Goal: Transaction & Acquisition: Obtain resource

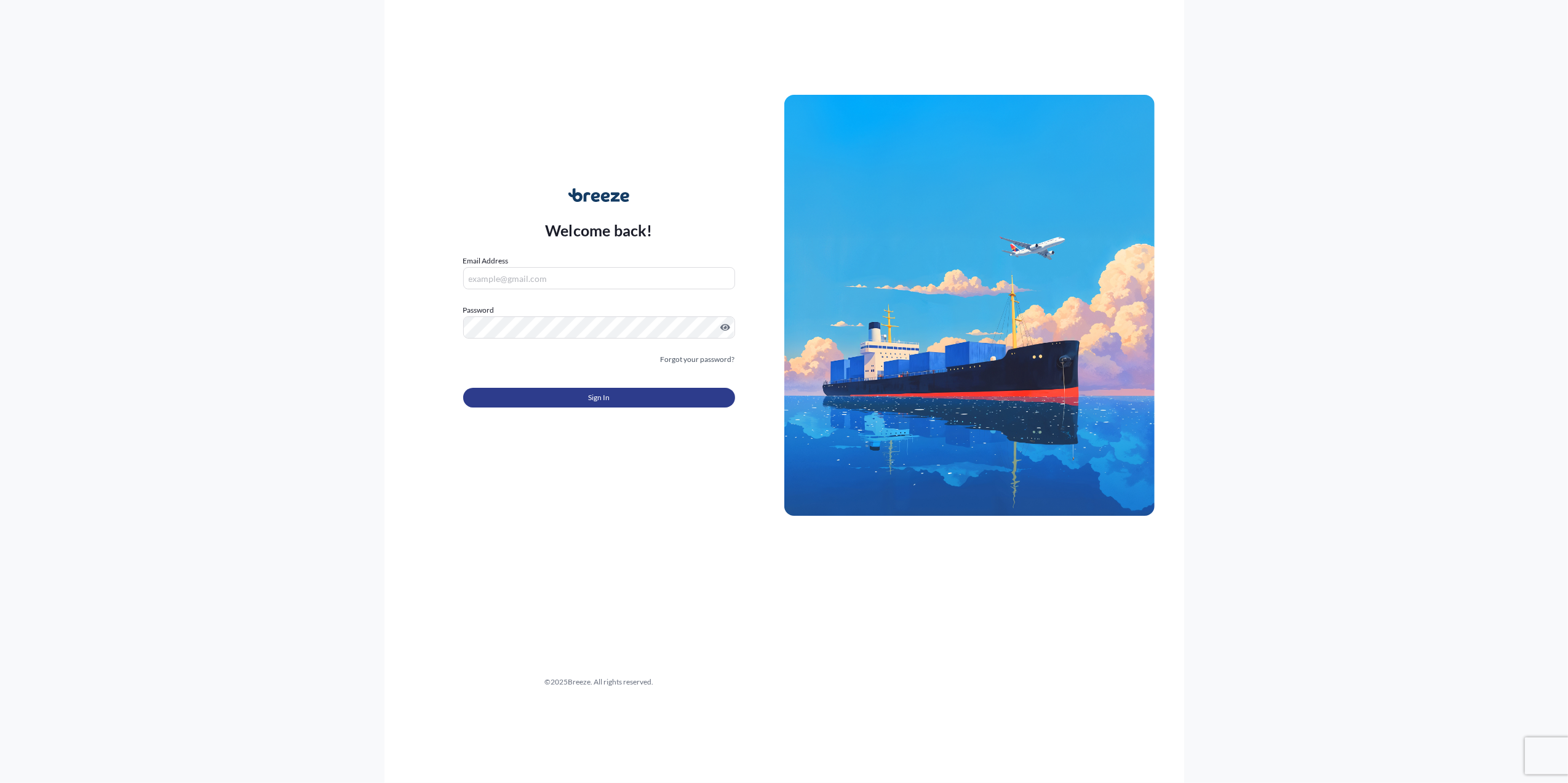
type input "[PERSON_NAME][EMAIL_ADDRESS][PERSON_NAME][DOMAIN_NAME]"
click at [591, 400] on span "Sign In" at bounding box center [599, 398] width 22 height 13
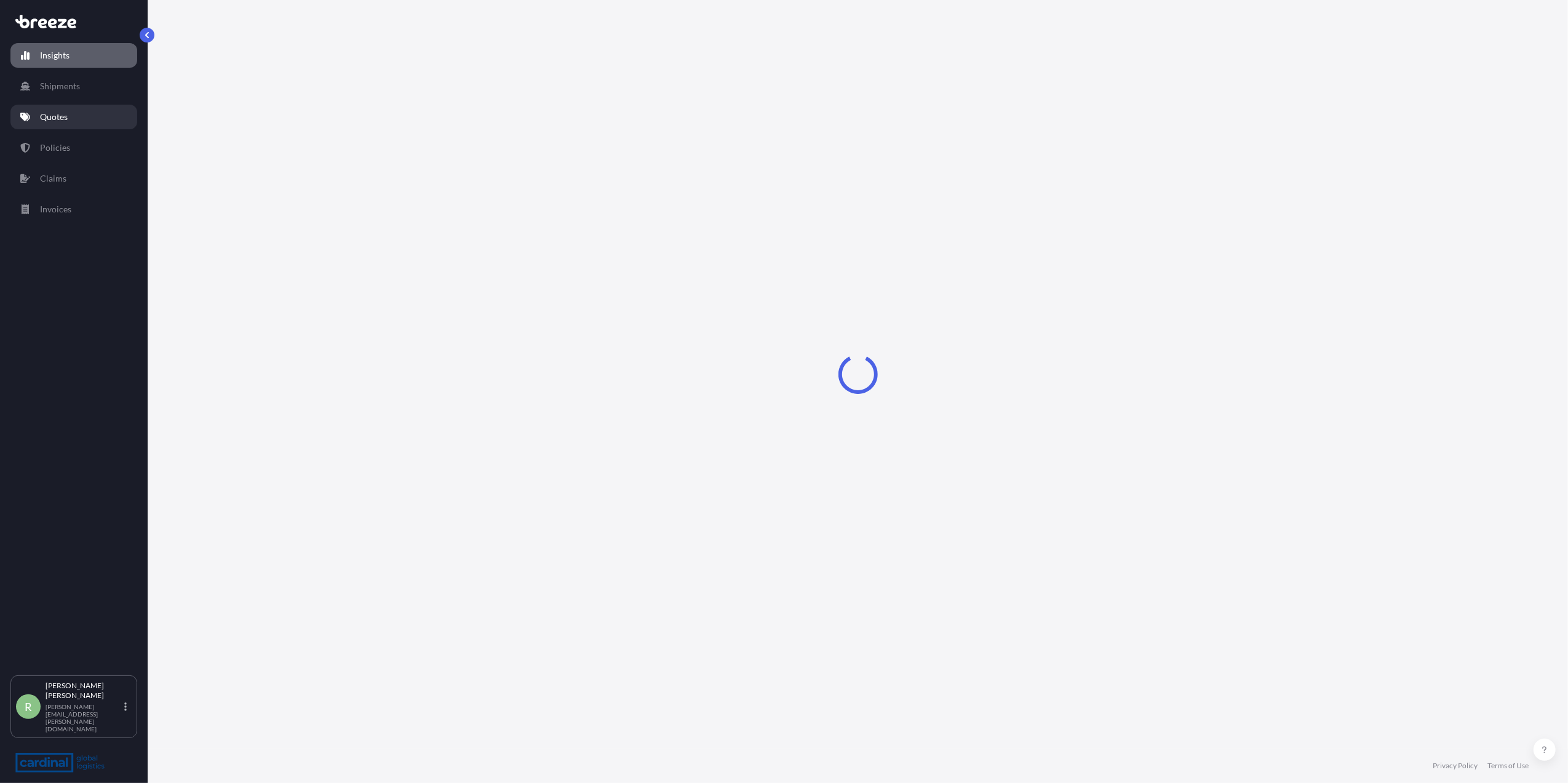
select select "2025"
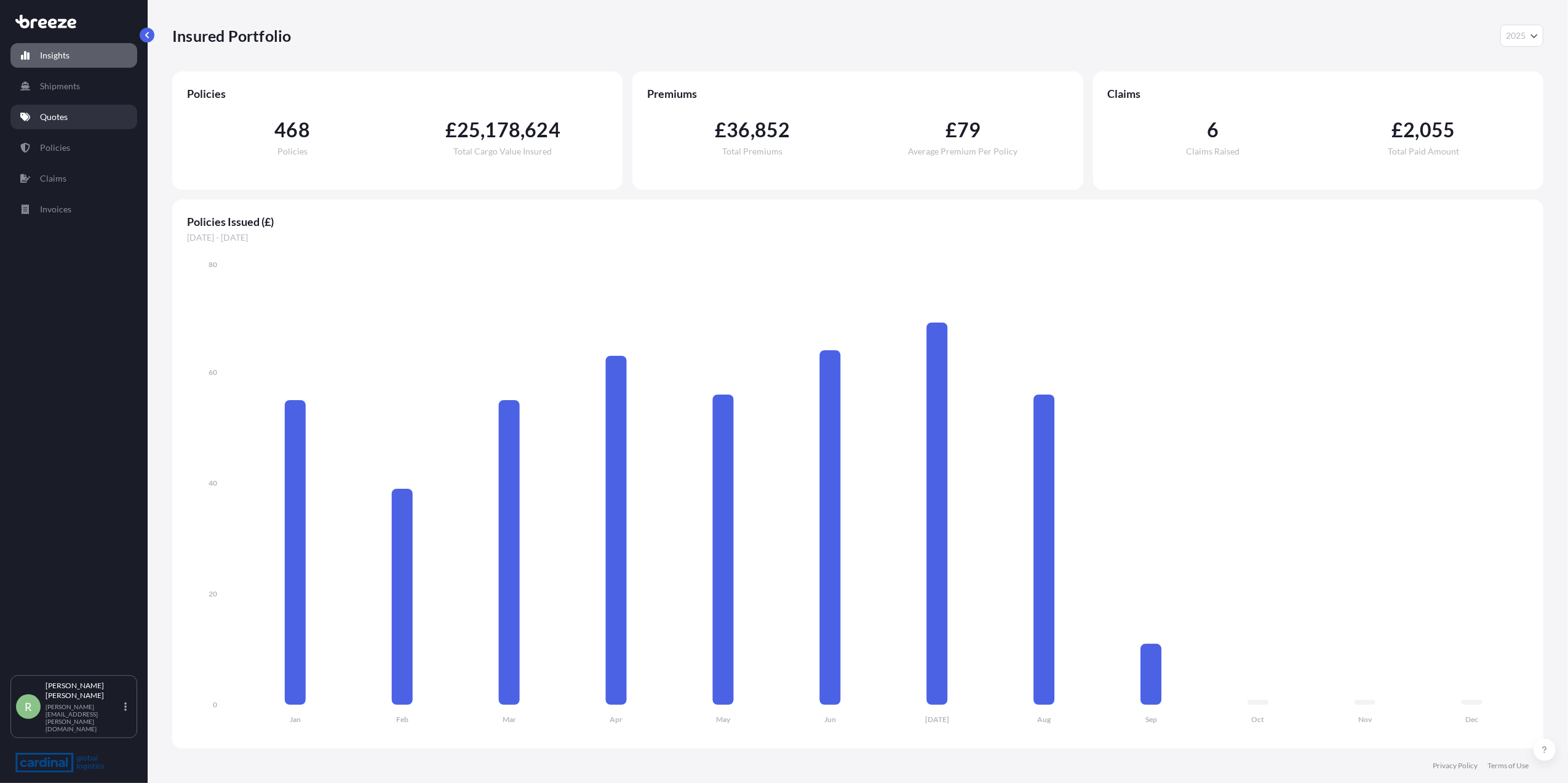
click at [55, 118] on p "Quotes" at bounding box center [53, 117] width 28 height 13
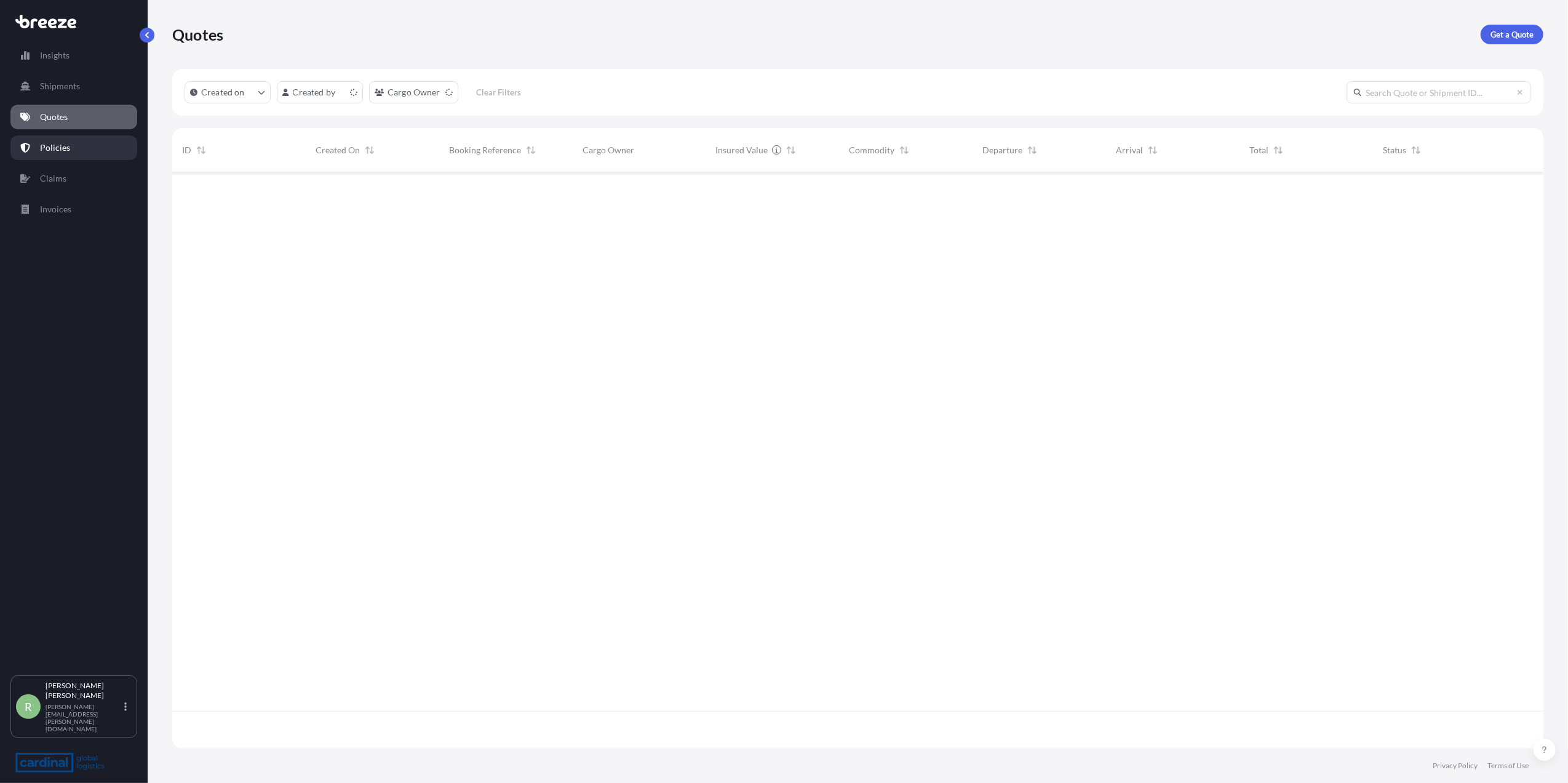
scroll to position [570, 1359]
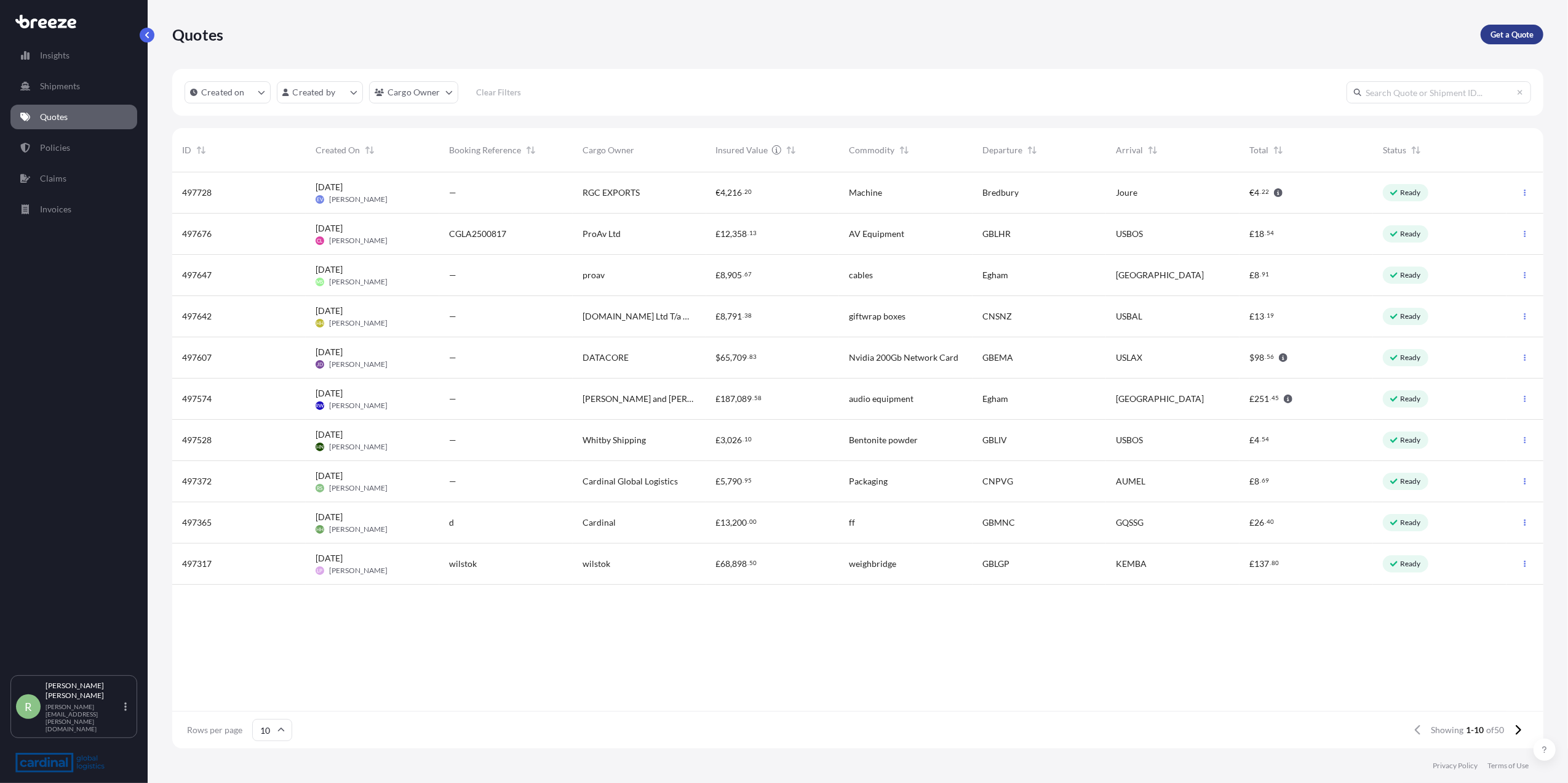
click at [1523, 32] on p "Get a Quote" at bounding box center [1512, 34] width 43 height 13
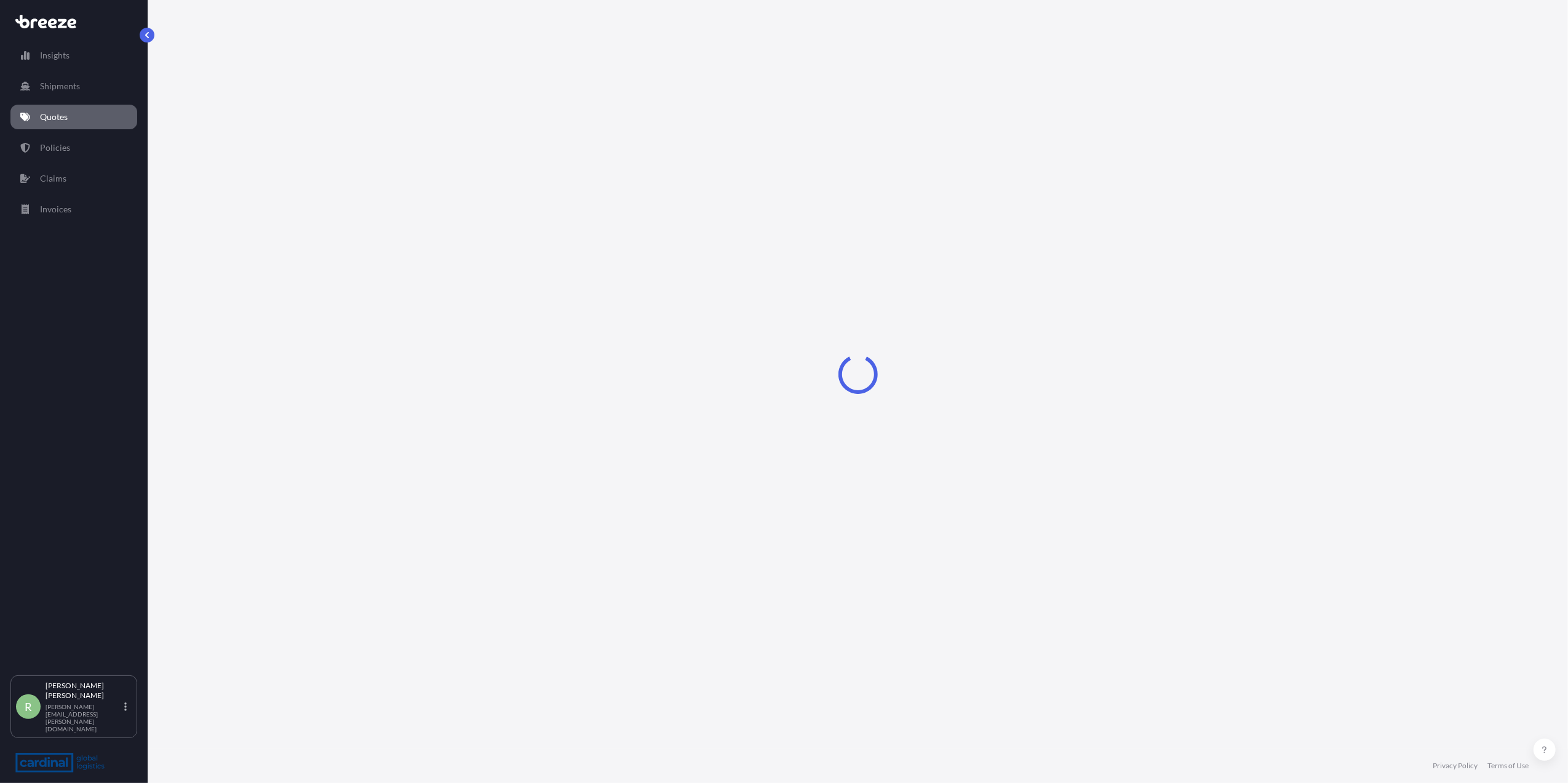
select select "Sea"
select select "1"
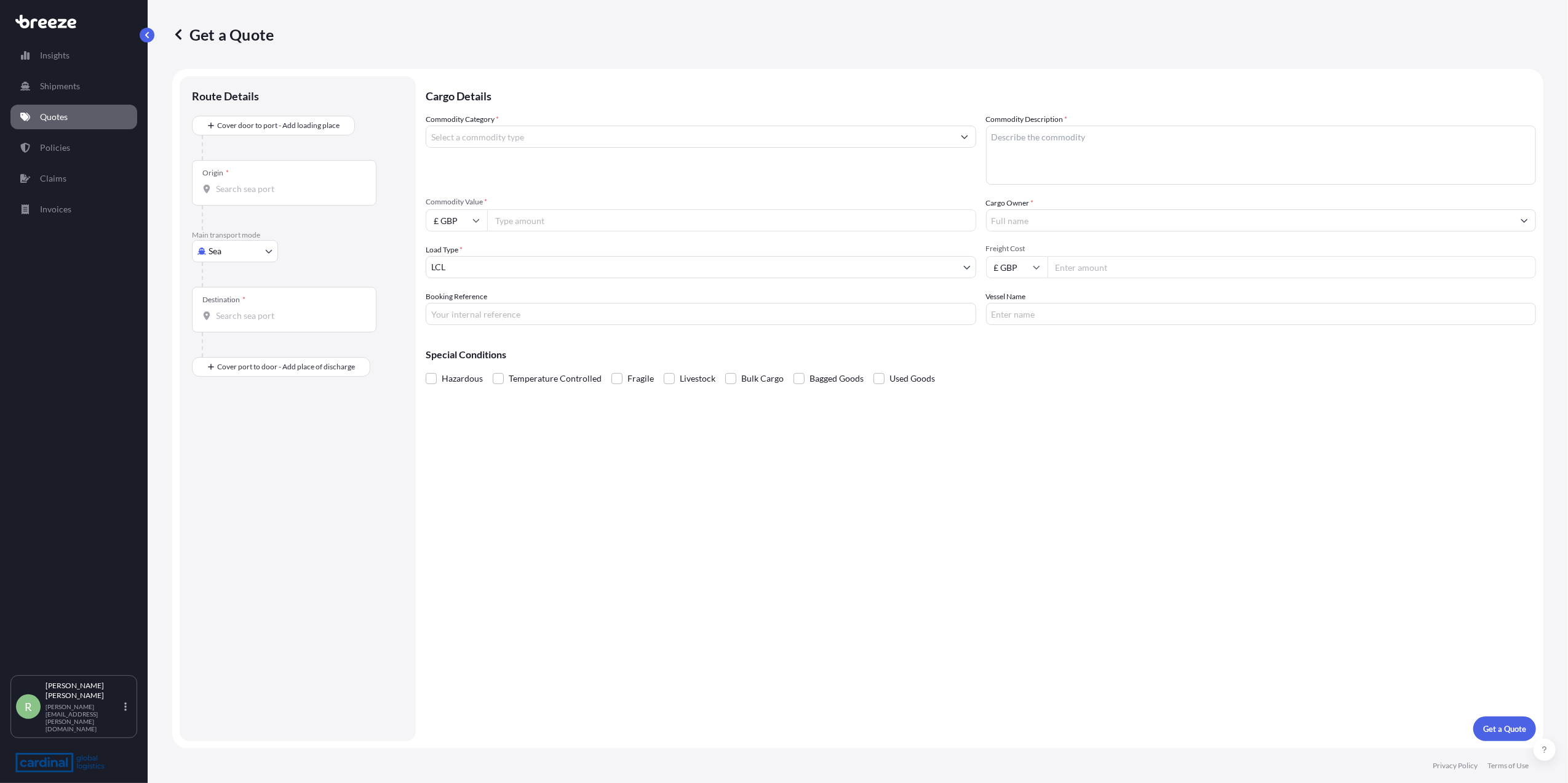
click at [628, 146] on div at bounding box center [701, 136] width 550 height 23
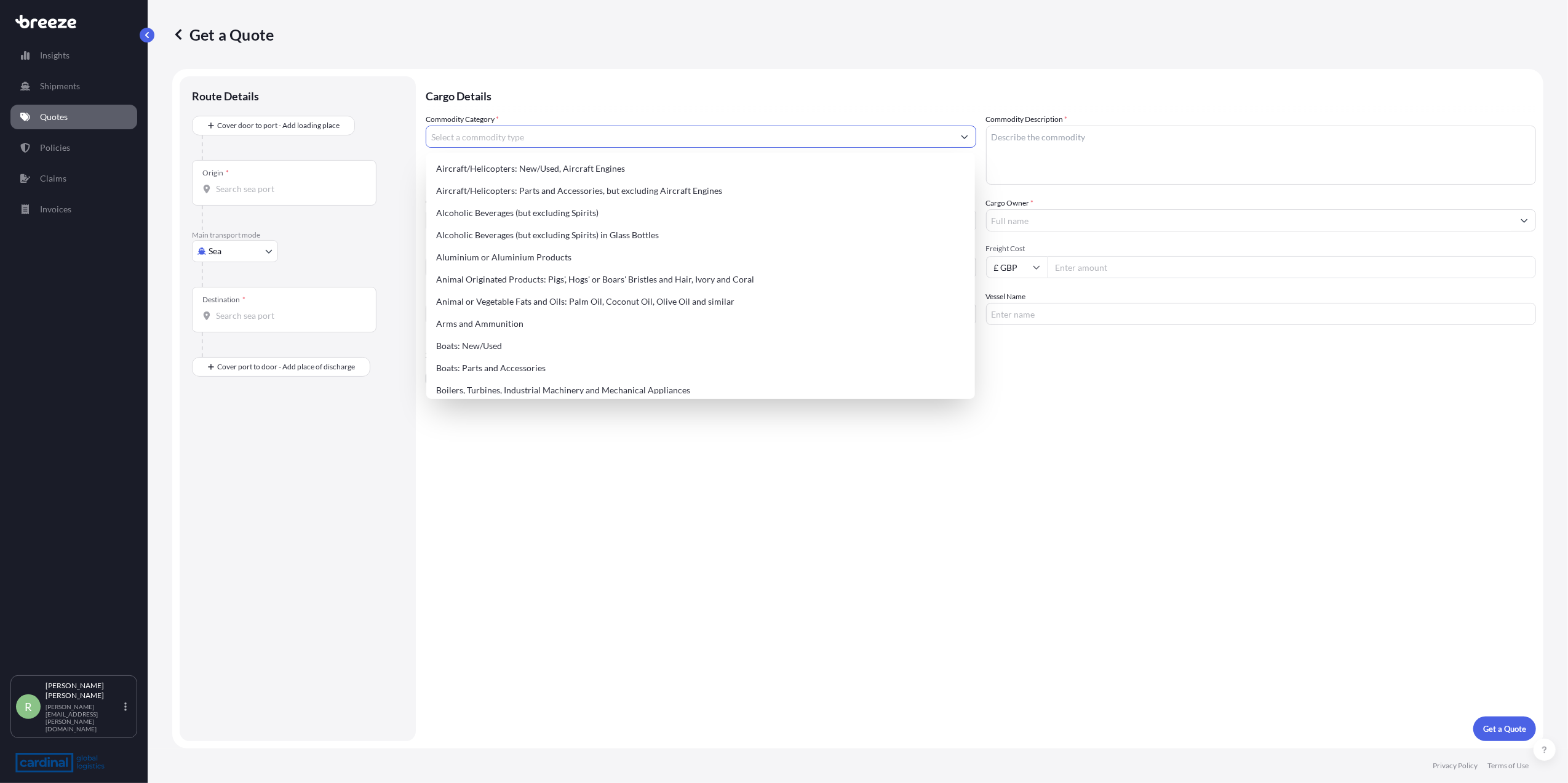
click at [624, 142] on input "Commodity Category *" at bounding box center [690, 136] width 527 height 23
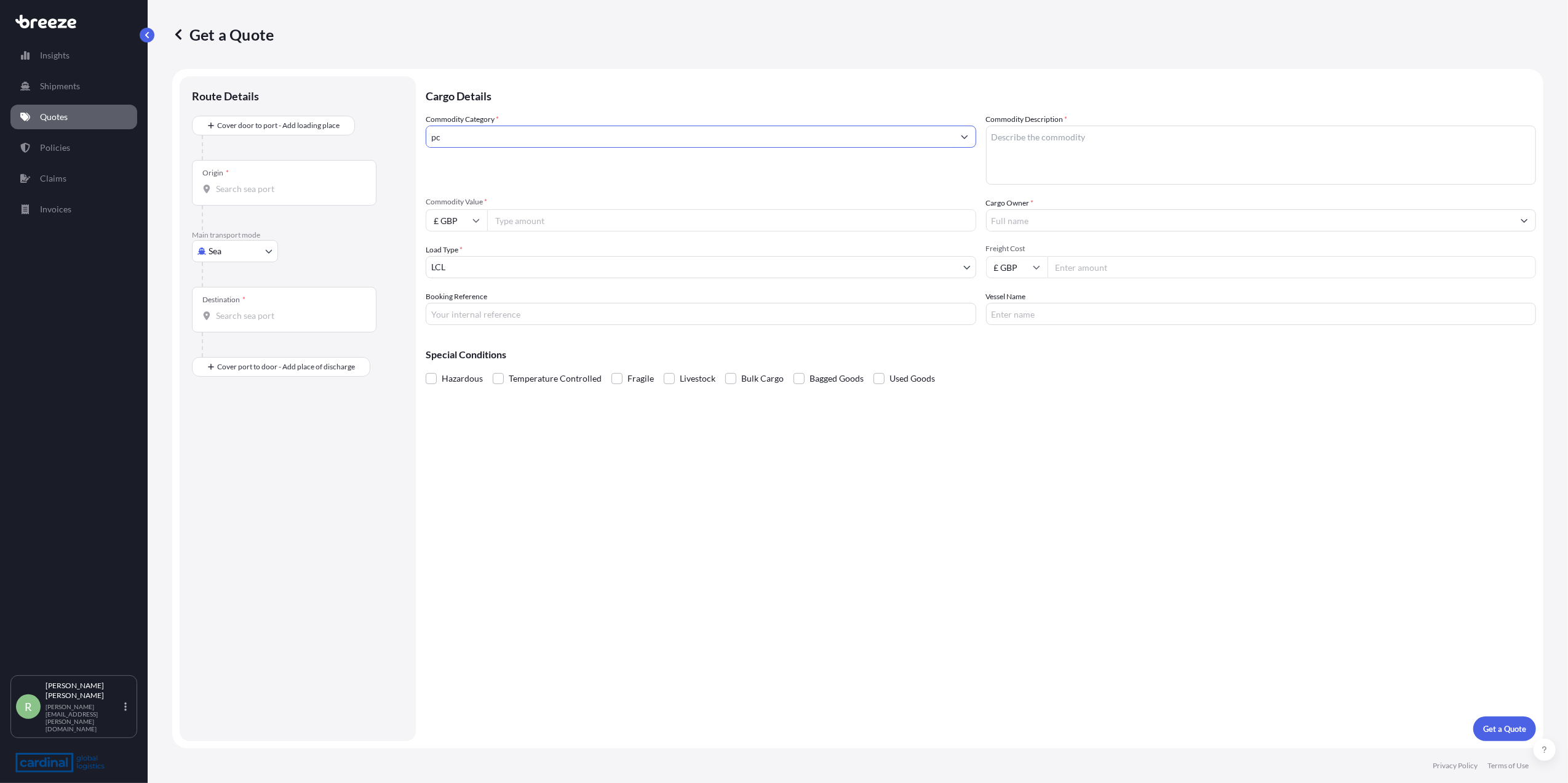
type input "p"
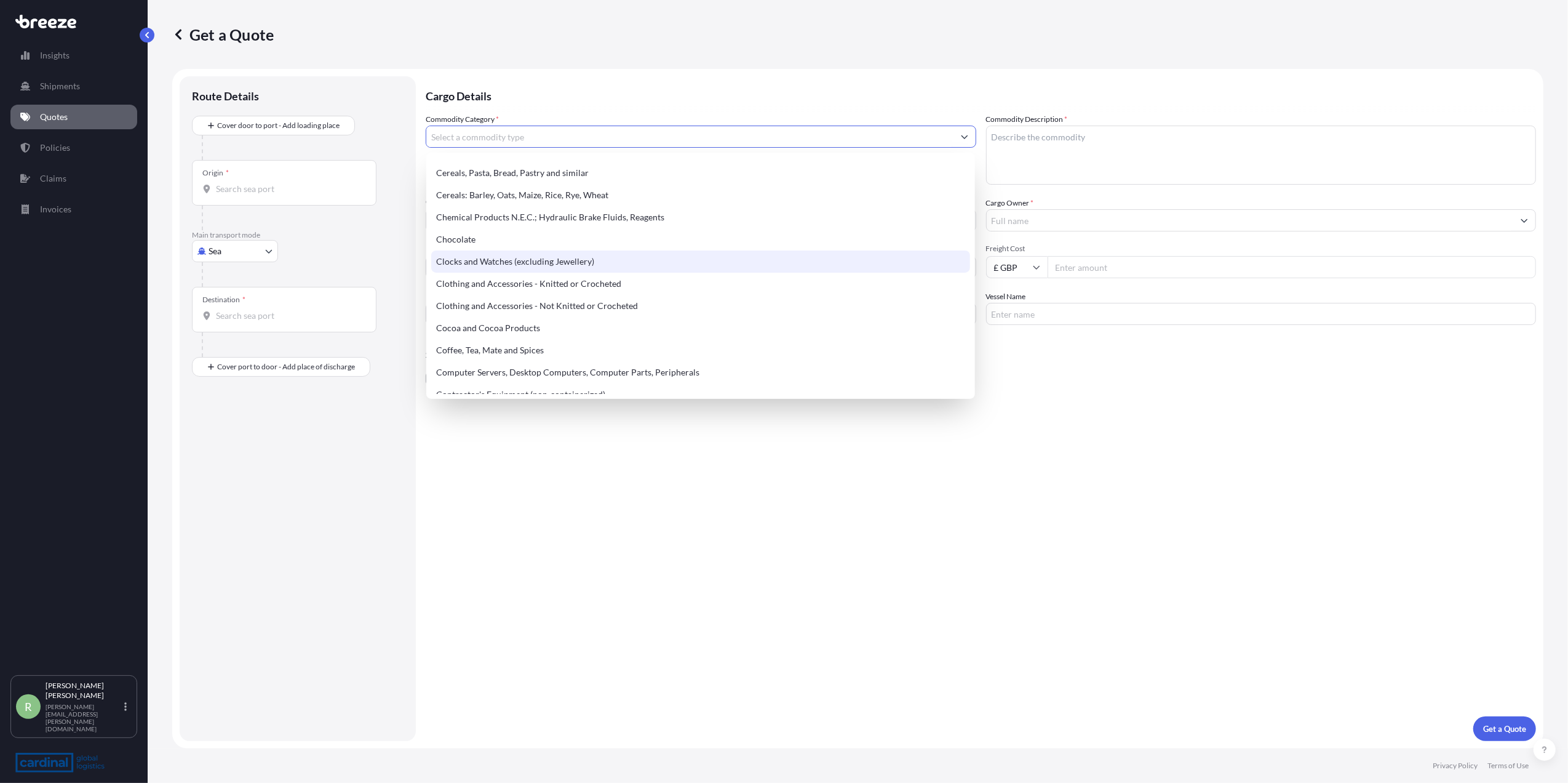
scroll to position [410, 0]
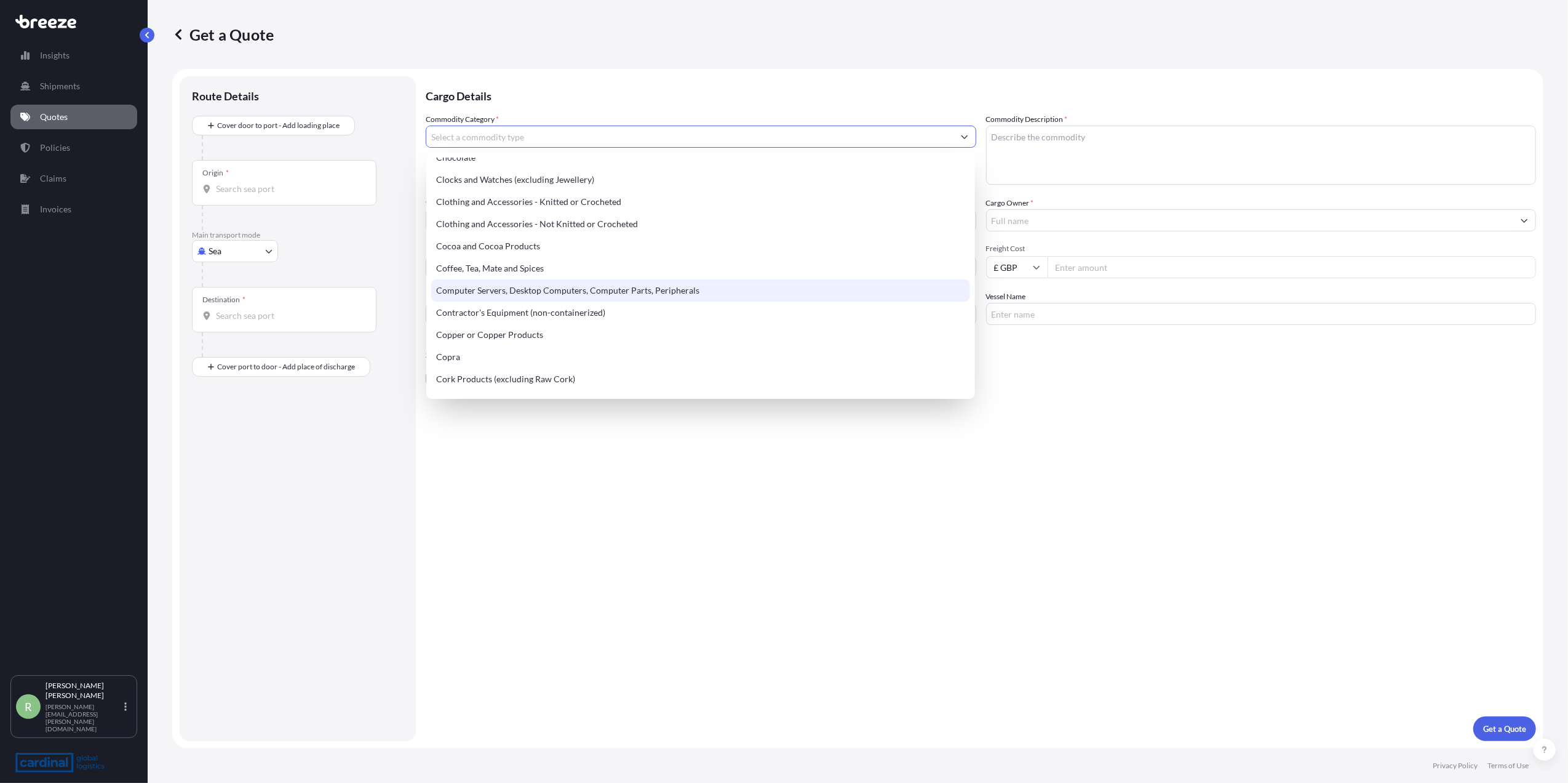
click at [547, 290] on div "Computer Servers, Desktop Computers, Computer Parts, Peripherals" at bounding box center [701, 290] width 539 height 23
type input "Computer Servers, Desktop Computers, Computer Parts, Peripherals"
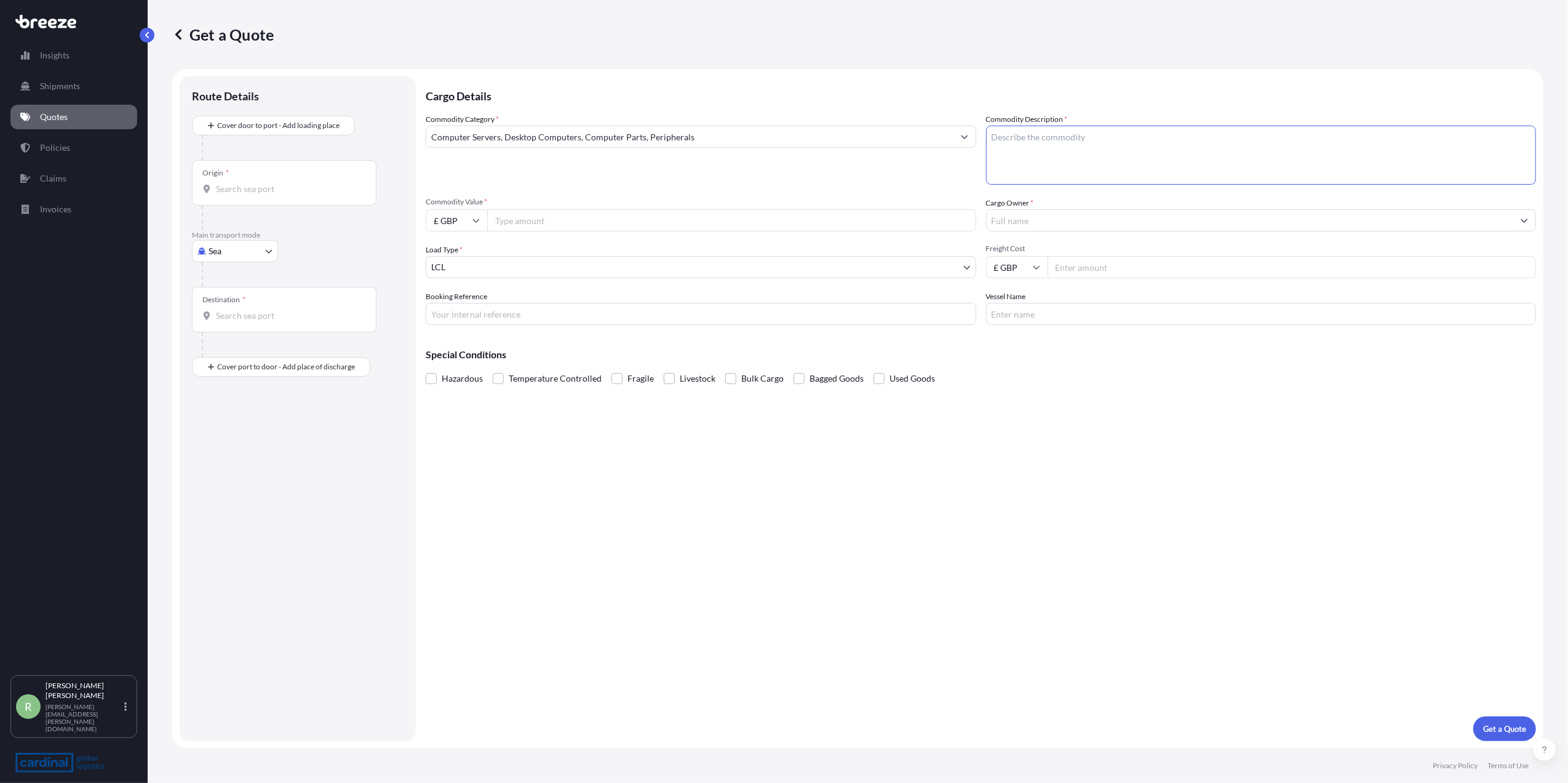
click at [1088, 141] on textarea "Commodity Description *" at bounding box center [1261, 154] width 550 height 59
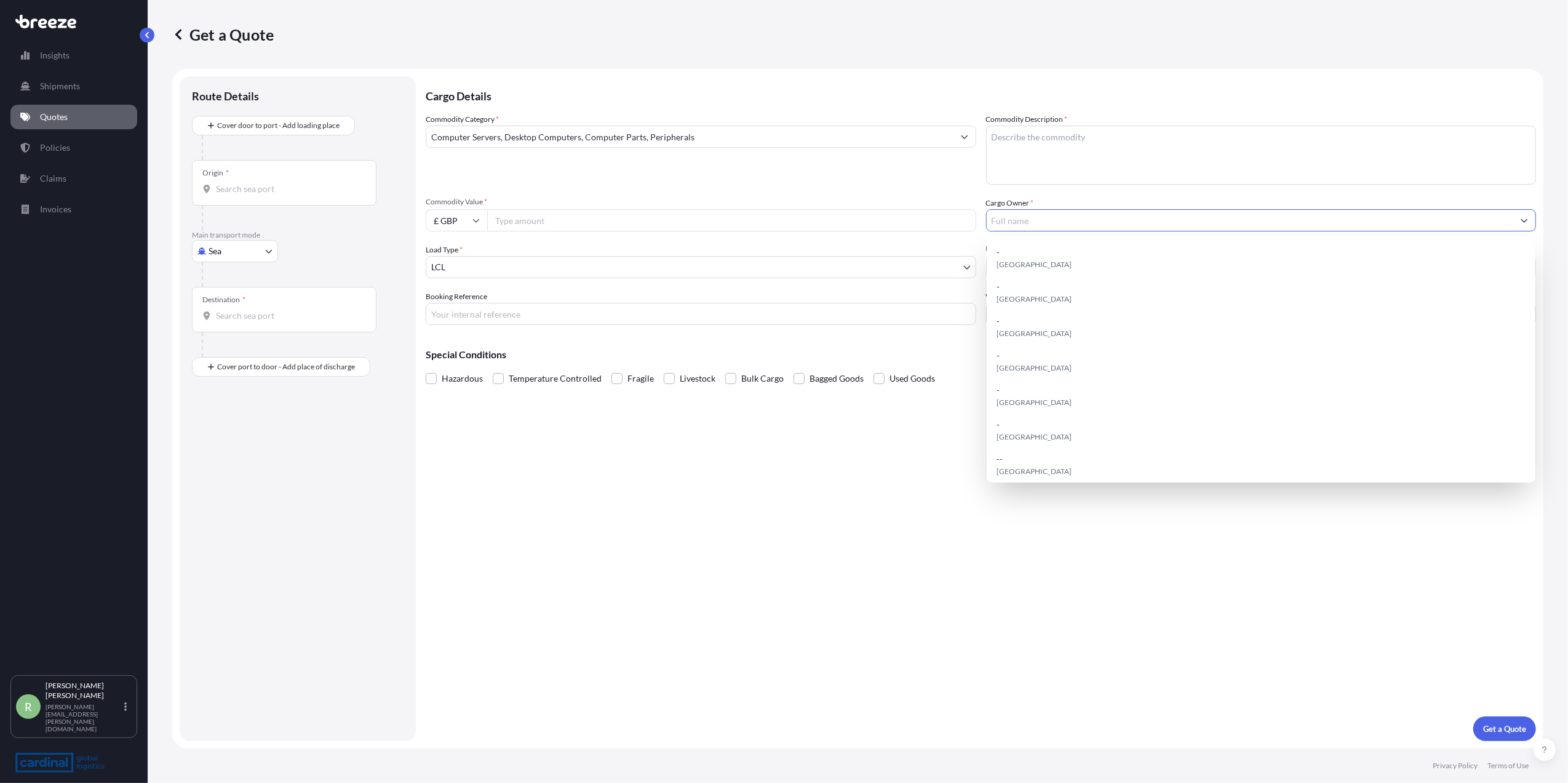
click at [1041, 225] on input "Cargo Owner *" at bounding box center [1250, 220] width 527 height 23
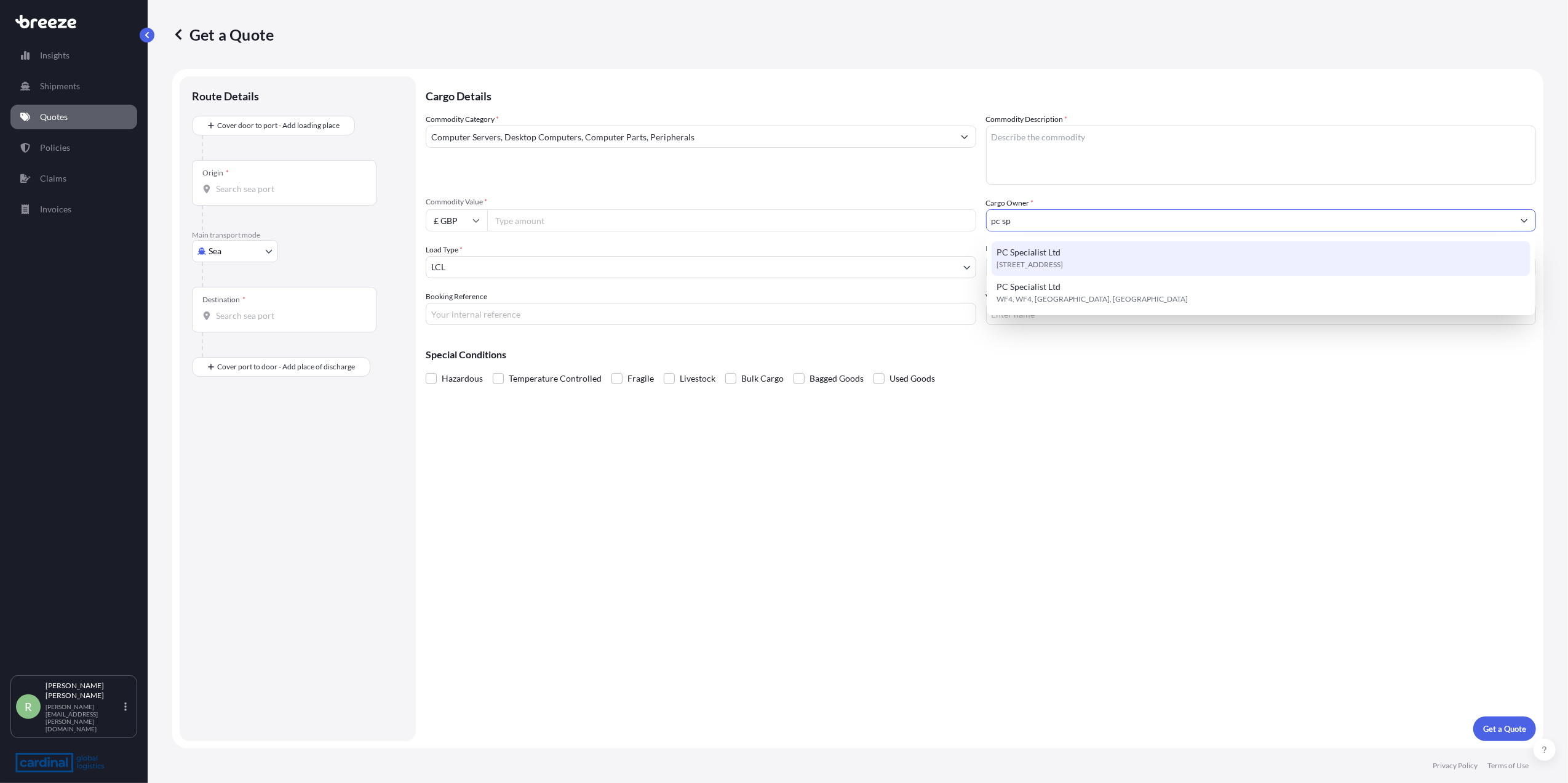
click at [1031, 253] on span "PC Specialist Ltd" at bounding box center [1028, 253] width 64 height 13
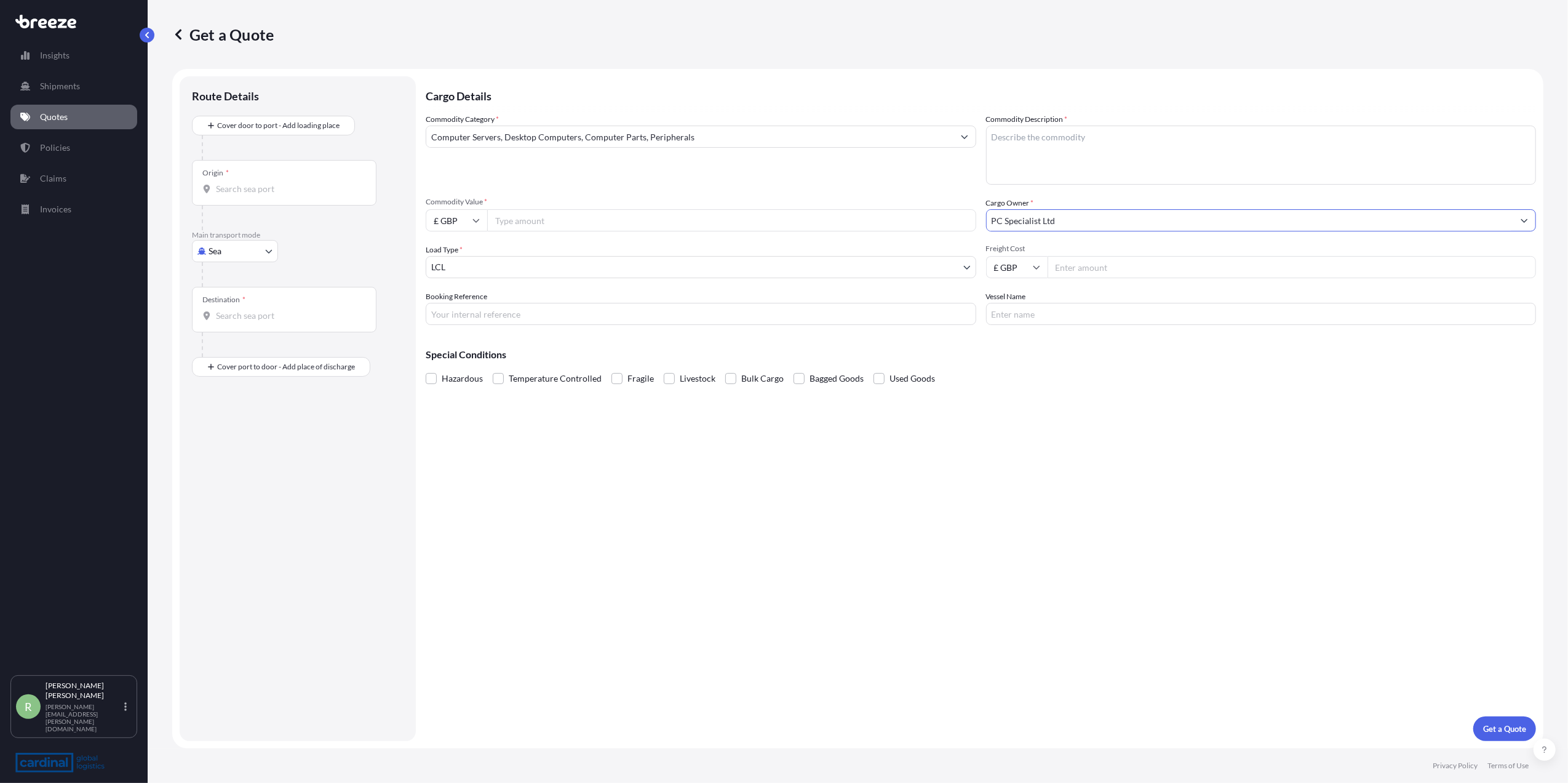
type input "PC Specialist Ltd"
click at [508, 309] on input "Booking Reference" at bounding box center [701, 314] width 550 height 23
click at [892, 653] on div "Cargo Details Commodity Category * Computer Servers, Desktop Computers, Compute…" at bounding box center [980, 409] width 1110 height 665
click at [234, 252] on body "Insights Shipments Quotes Policies Claims Invoices R [PERSON_NAME] Stuart [EMAI…" at bounding box center [784, 392] width 1568 height 783
click at [230, 304] on div "Air" at bounding box center [234, 305] width 77 height 23
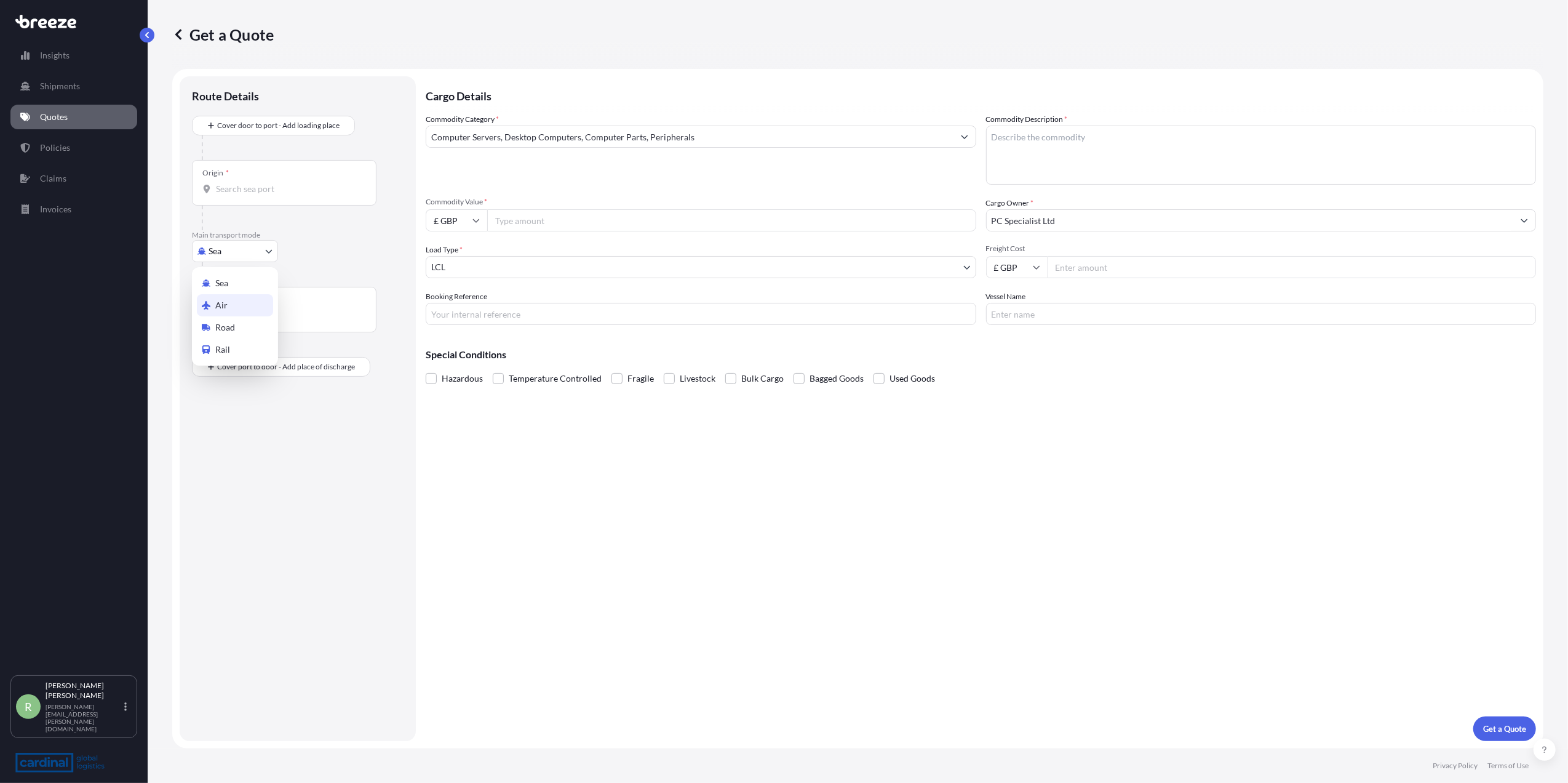
select select "Air"
click at [235, 192] on input "Origin *" at bounding box center [288, 194] width 145 height 13
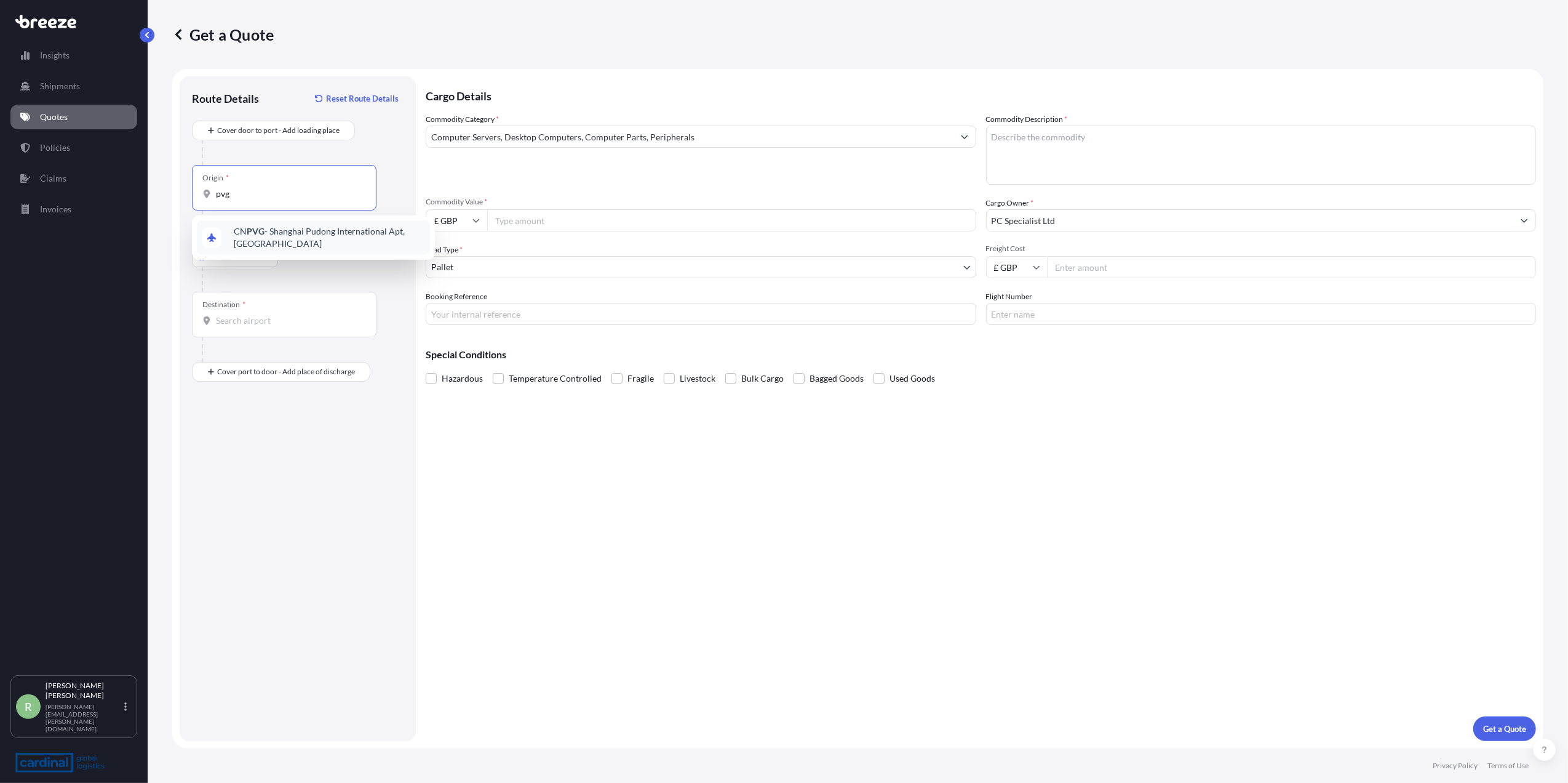
click at [244, 226] on span "CN PVG - Shanghai Pudong International Apt, [GEOGRAPHIC_DATA]" at bounding box center [329, 237] width 191 height 24
type input "CNPVG - Shanghai Pudong International Apt, [GEOGRAPHIC_DATA]"
click at [223, 318] on input "Destination *" at bounding box center [288, 321] width 145 height 13
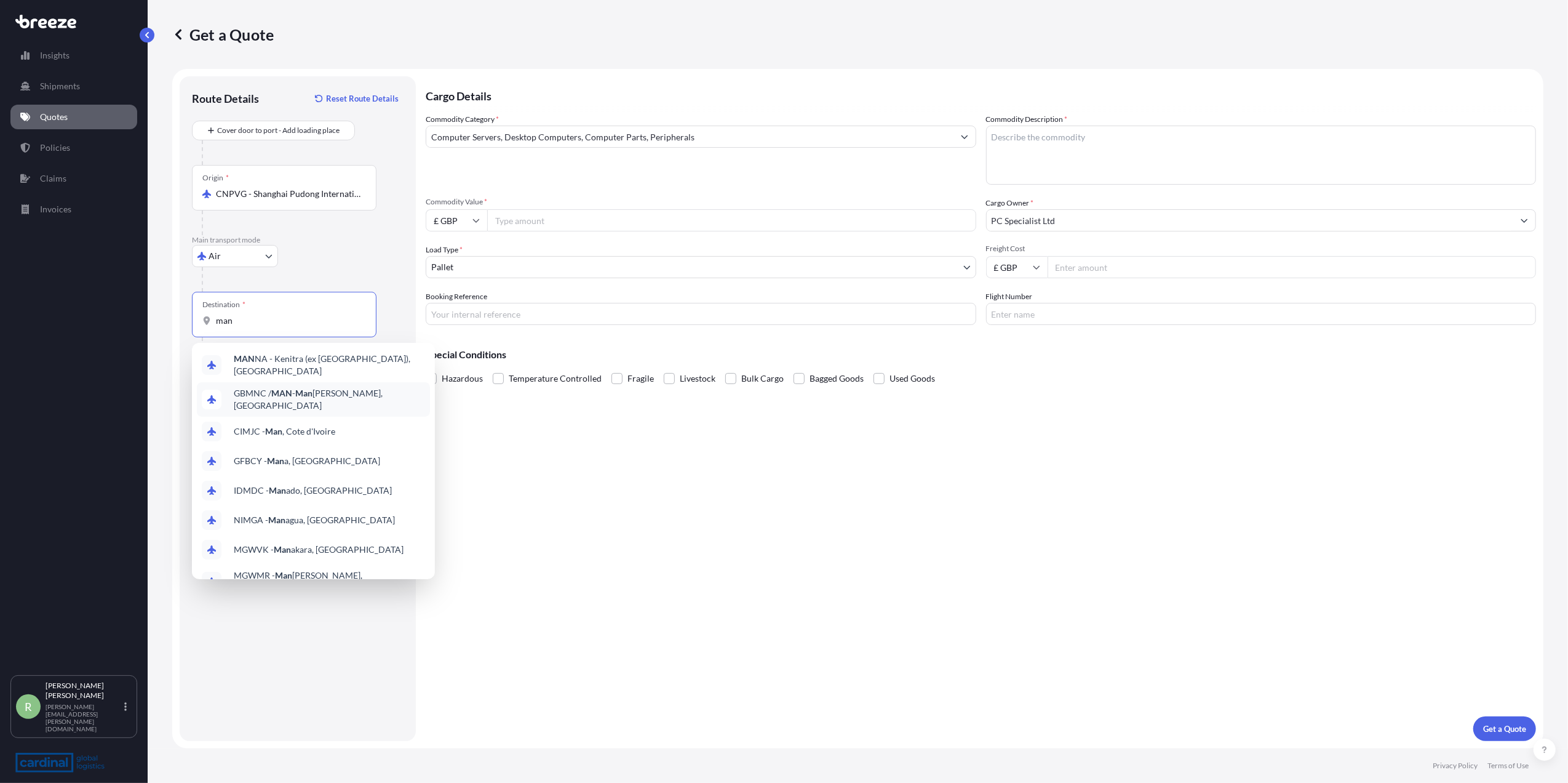
click at [271, 387] on span "GBMNC / MAN - Man [PERSON_NAME], [GEOGRAPHIC_DATA]" at bounding box center [329, 399] width 191 height 24
type input "GBMNC / MAN - [GEOGRAPHIC_DATA], [GEOGRAPHIC_DATA]"
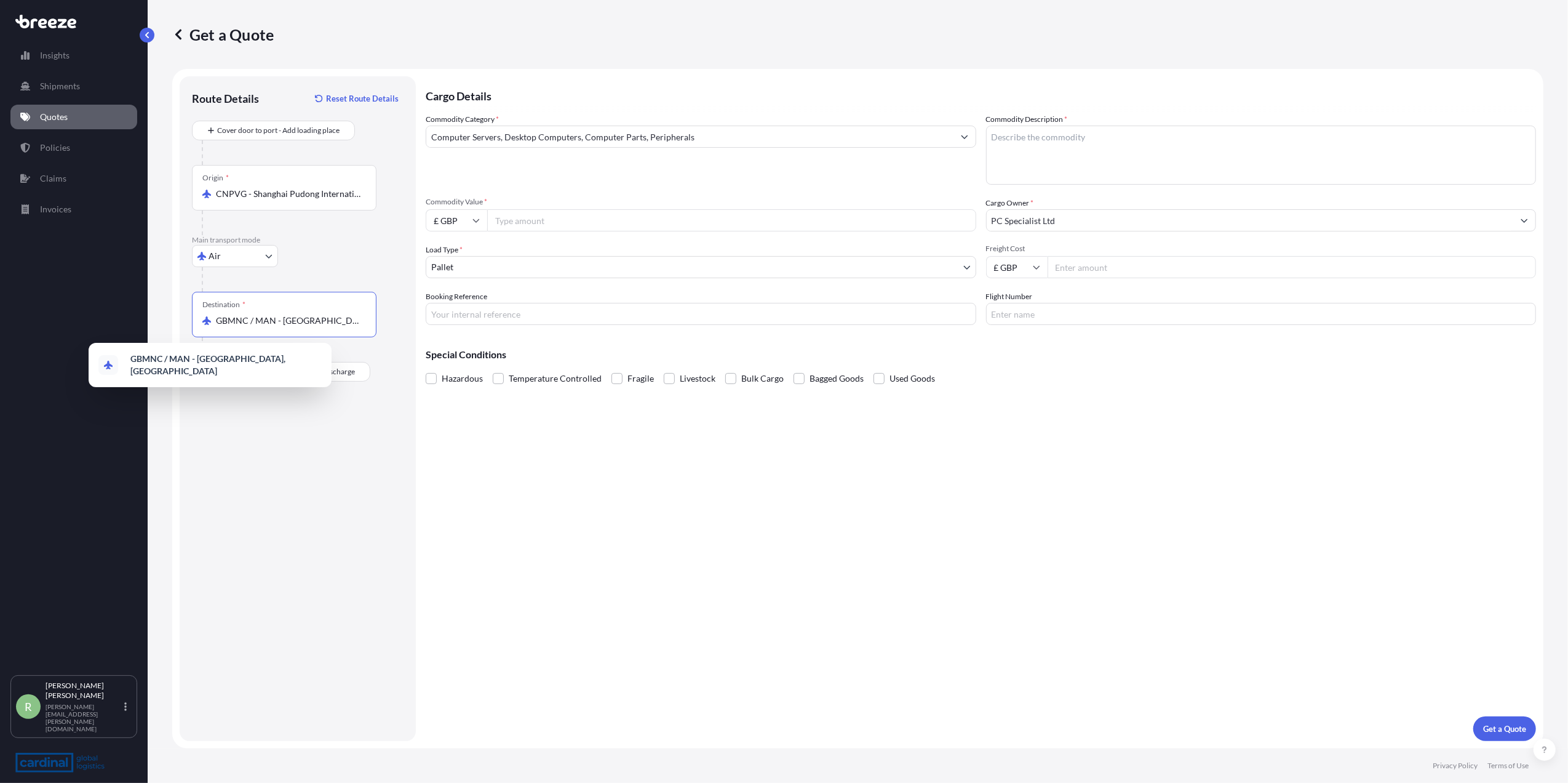
click at [1054, 309] on input "Flight Number" at bounding box center [1261, 314] width 550 height 23
click at [1095, 156] on textarea "Commodity Description *" at bounding box center [1261, 154] width 550 height 59
type textarea "vga cards"
click at [1096, 274] on input "Freight Cost" at bounding box center [1292, 267] width 489 height 23
click at [555, 222] on input "Commodity Value *" at bounding box center [731, 220] width 489 height 23
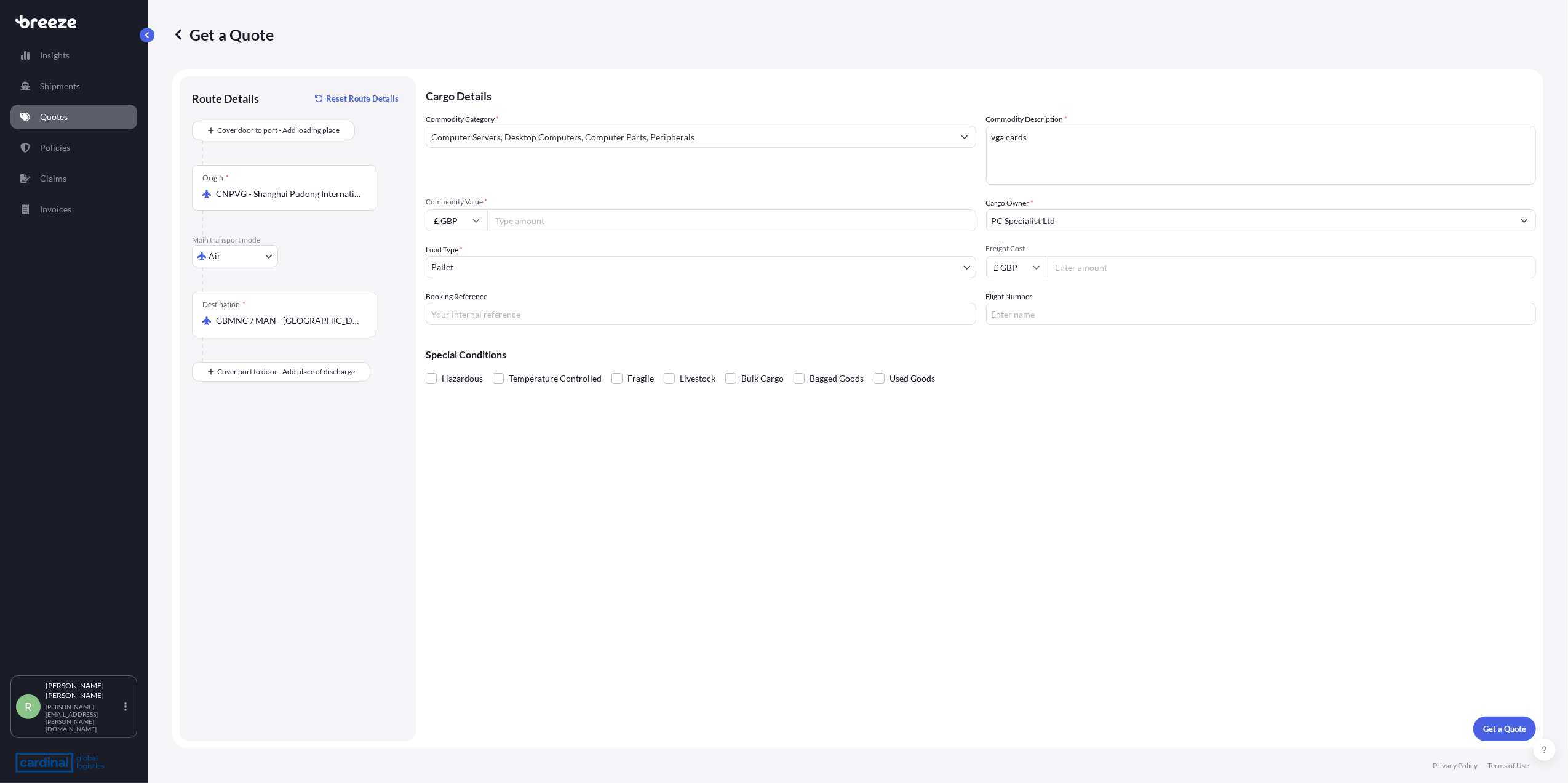
paste input "3560.42"
drag, startPoint x: 534, startPoint y: 222, endPoint x: 454, endPoint y: 224, distance: 80.0
click at [454, 224] on div "£ GBP 3560.42" at bounding box center [701, 220] width 550 height 23
type input "3560.42"
click at [1159, 268] on input "Freight Cost" at bounding box center [1292, 267] width 489 height 23
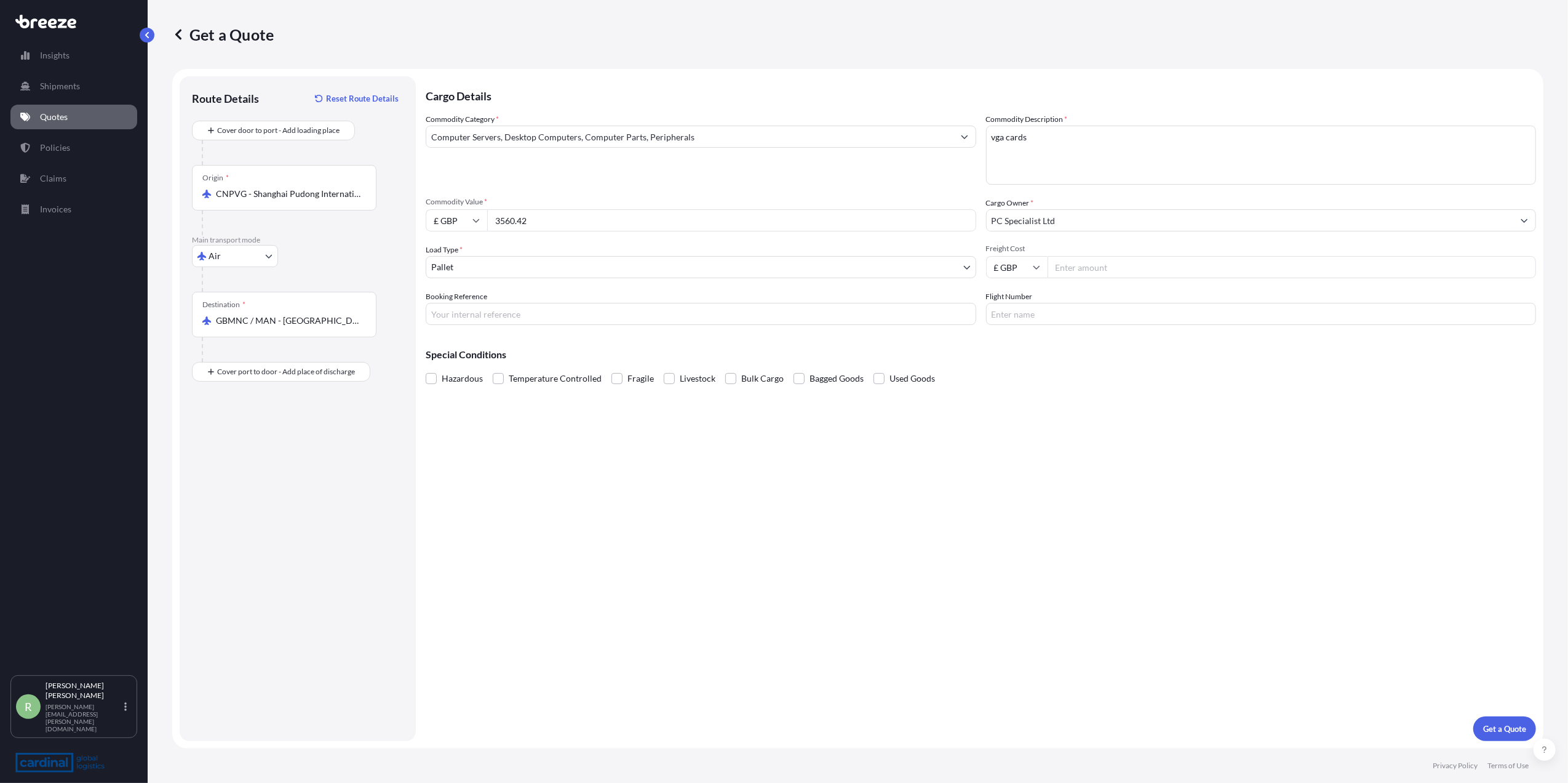
paste input "3560.42"
type input "3560.42"
drag, startPoint x: 529, startPoint y: 219, endPoint x: 397, endPoint y: 232, distance: 132.6
click at [398, 232] on form "Route Details Reset Route Details Cover door to port - Add loading place Place …" at bounding box center [857, 408] width 1371 height 679
click at [527, 224] on input "Commodity Value *" at bounding box center [731, 220] width 489 height 23
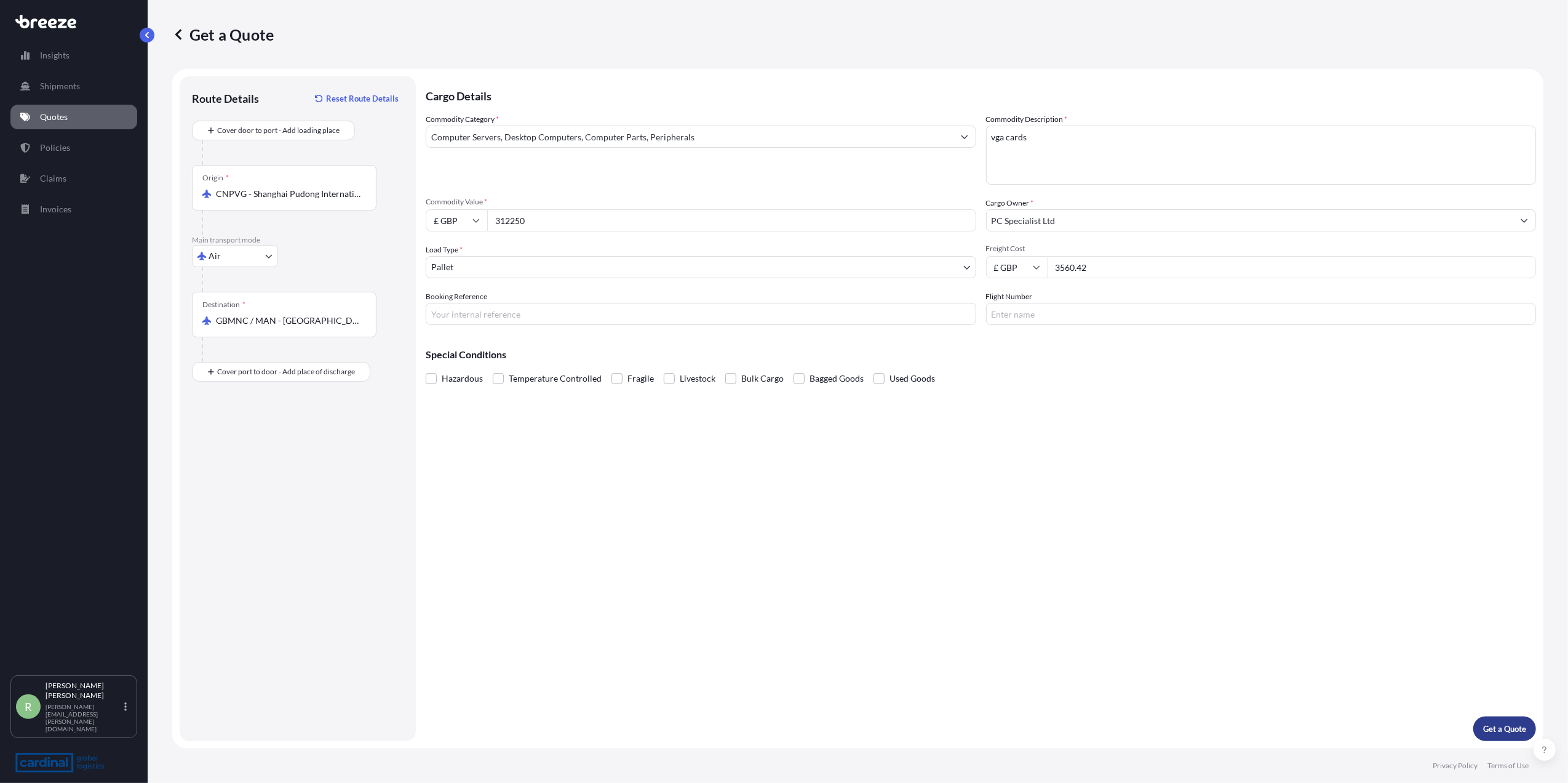
type input "312250"
click at [1490, 729] on p "Get a Quote" at bounding box center [1505, 729] width 43 height 13
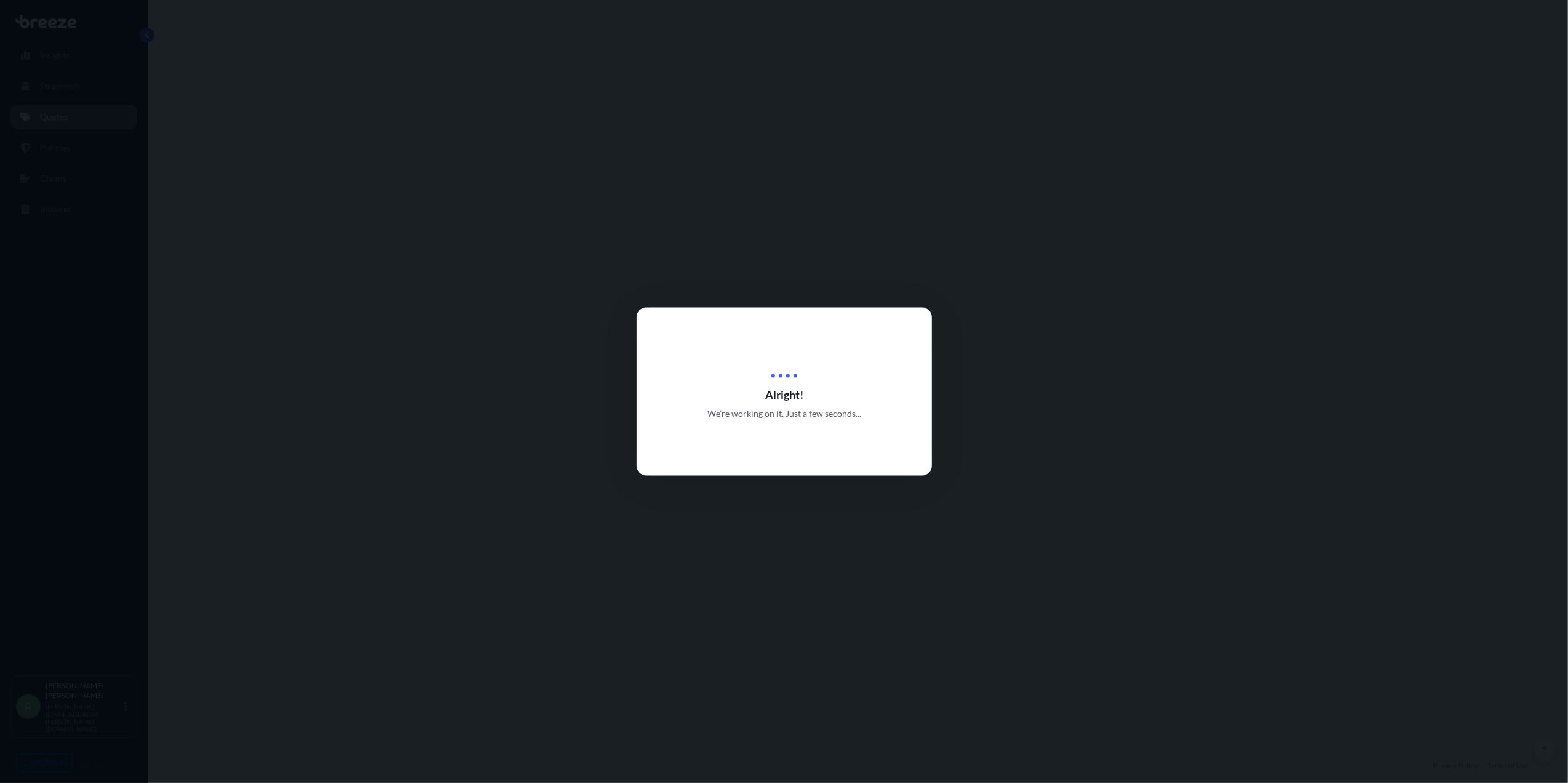
select select "Air"
select select "1"
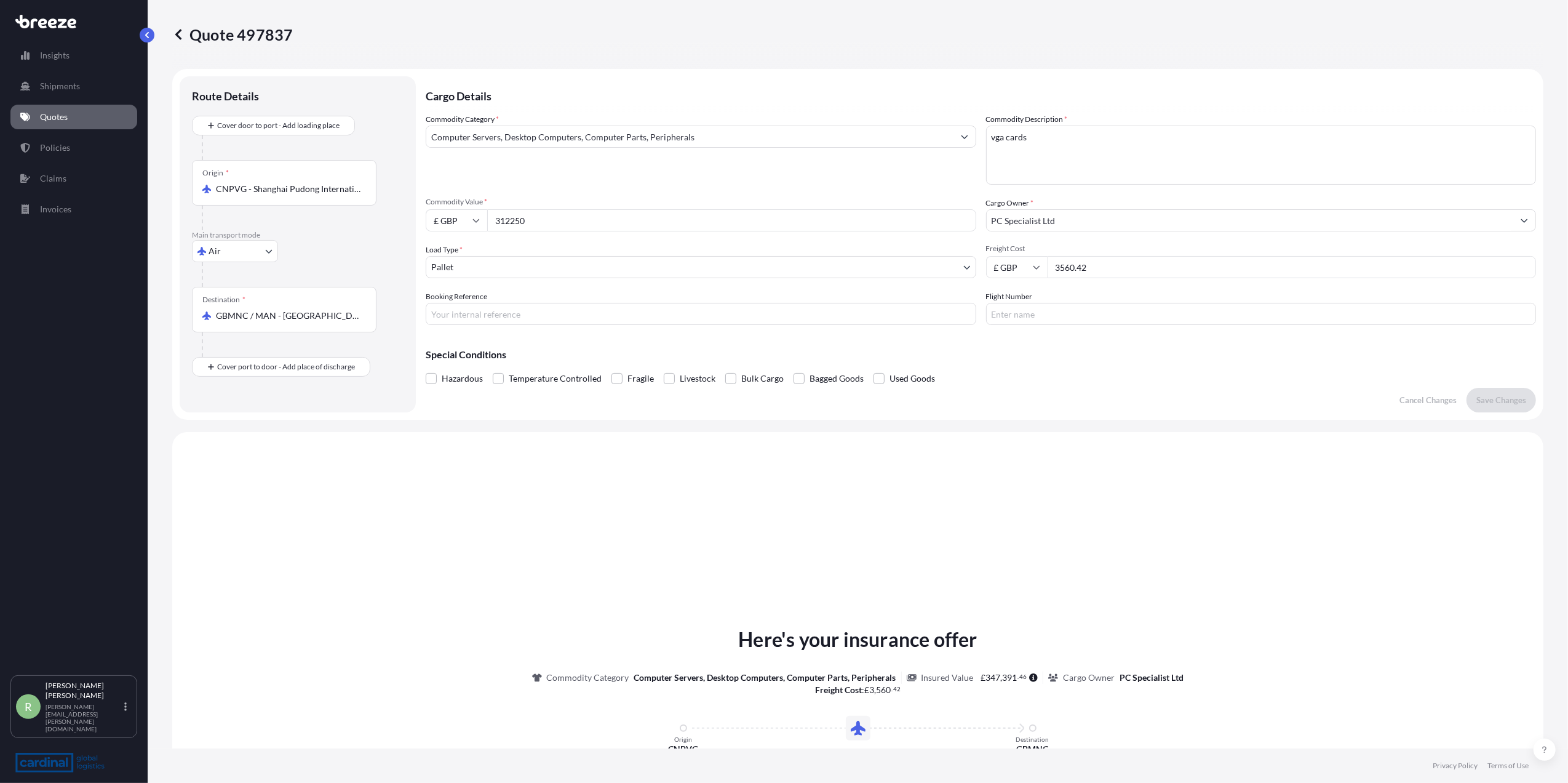
click at [450, 220] on input "£ GBP" at bounding box center [456, 220] width 61 height 23
click at [454, 300] on div "$ USD" at bounding box center [455, 306] width 51 height 23
type input "$ USD"
click at [570, 217] on input "312250" at bounding box center [731, 220] width 489 height 23
click at [1123, 266] on input "3560.42" at bounding box center [1292, 267] width 489 height 23
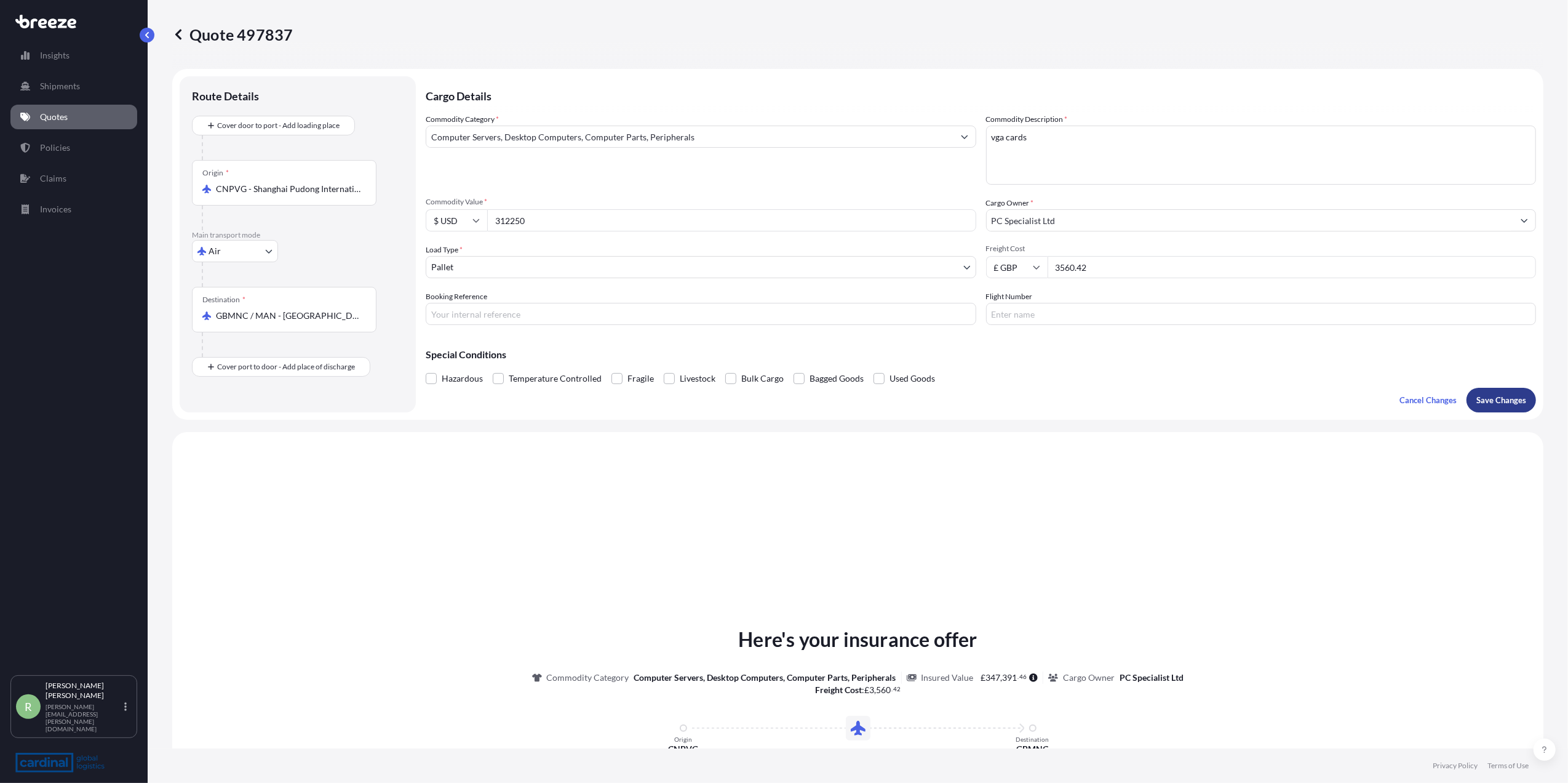
click at [1476, 395] on p "Save Changes" at bounding box center [1500, 401] width 50 height 13
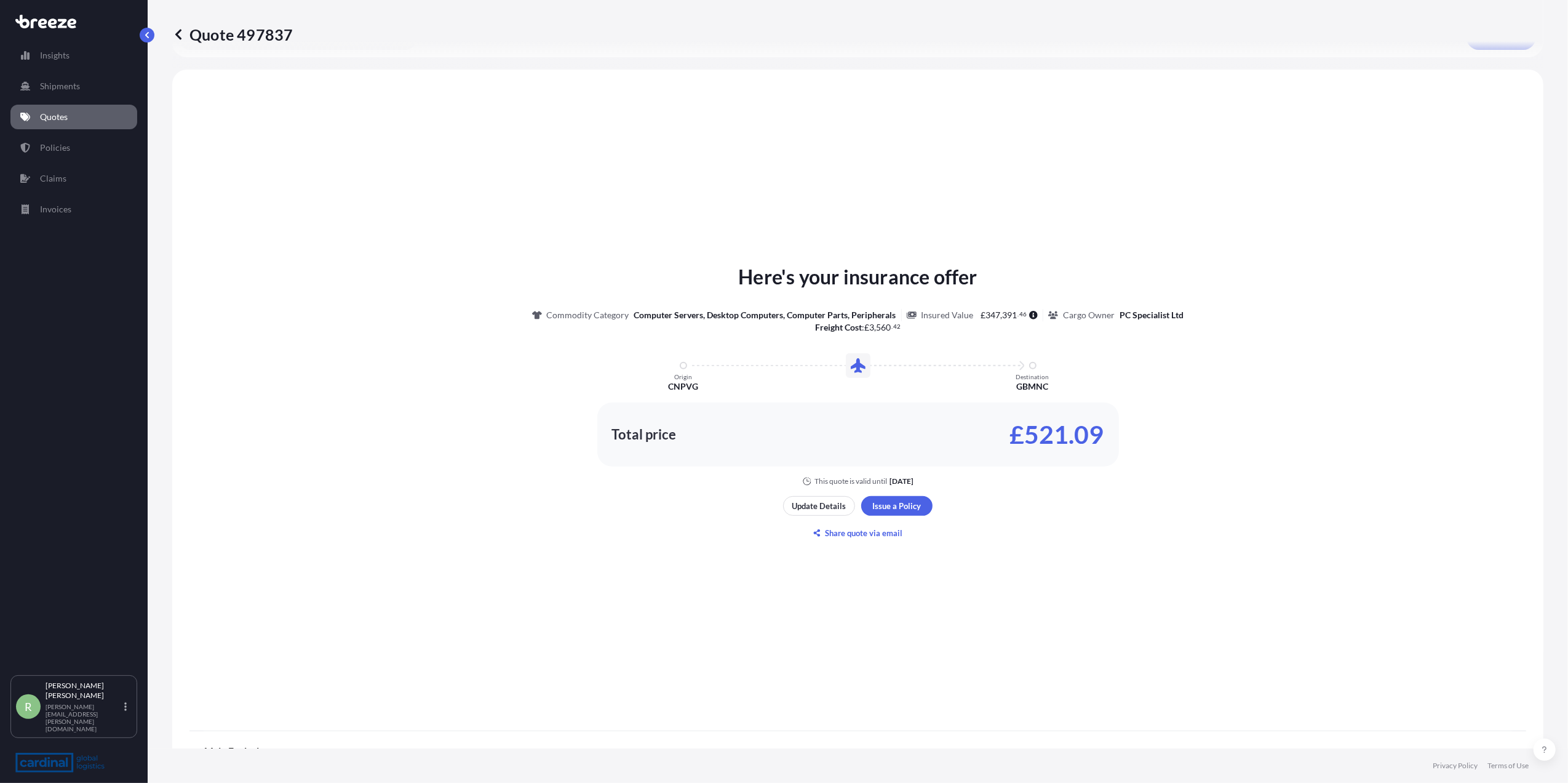
scroll to position [371, 0]
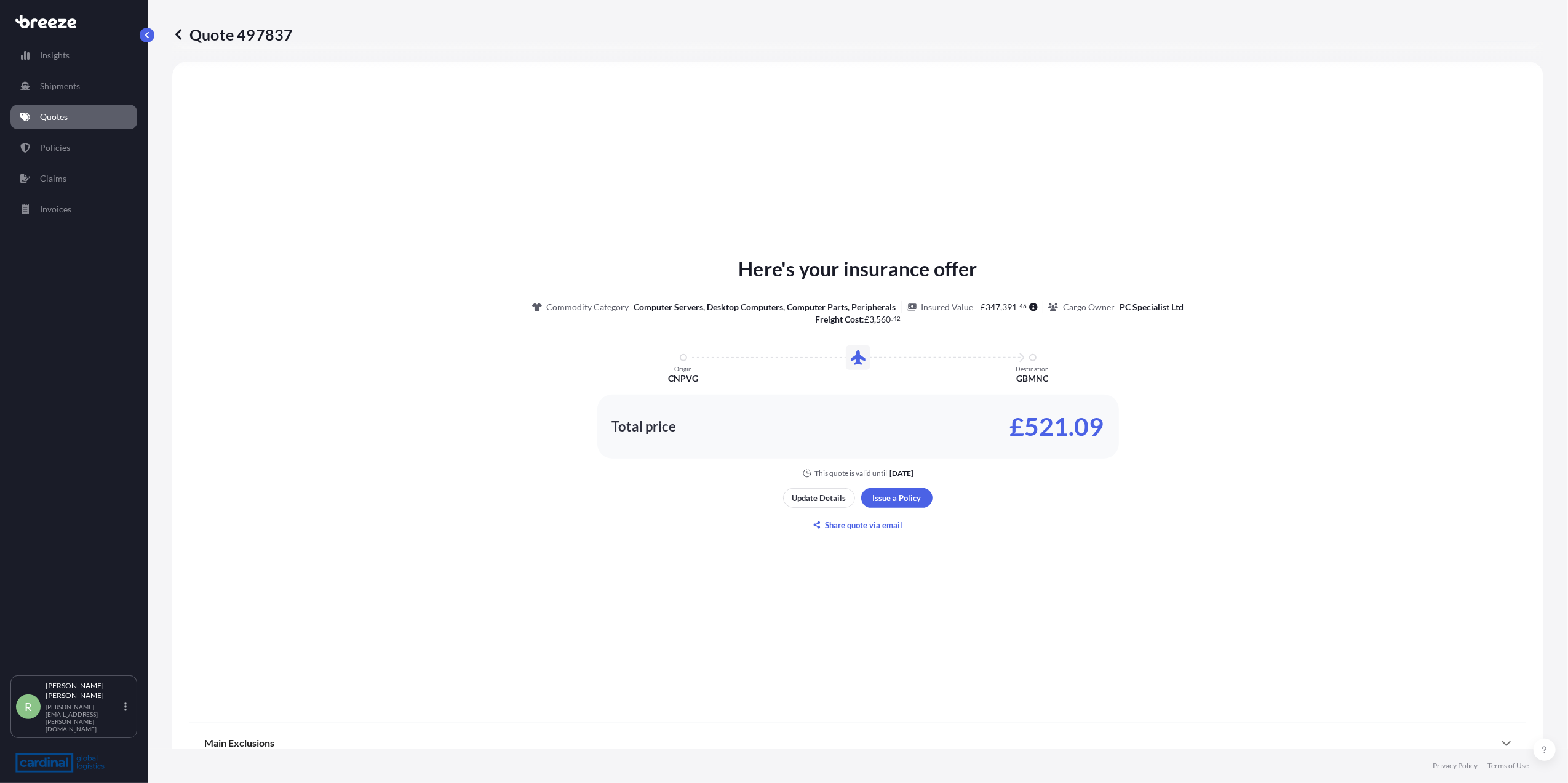
select select "Air"
select select "1"
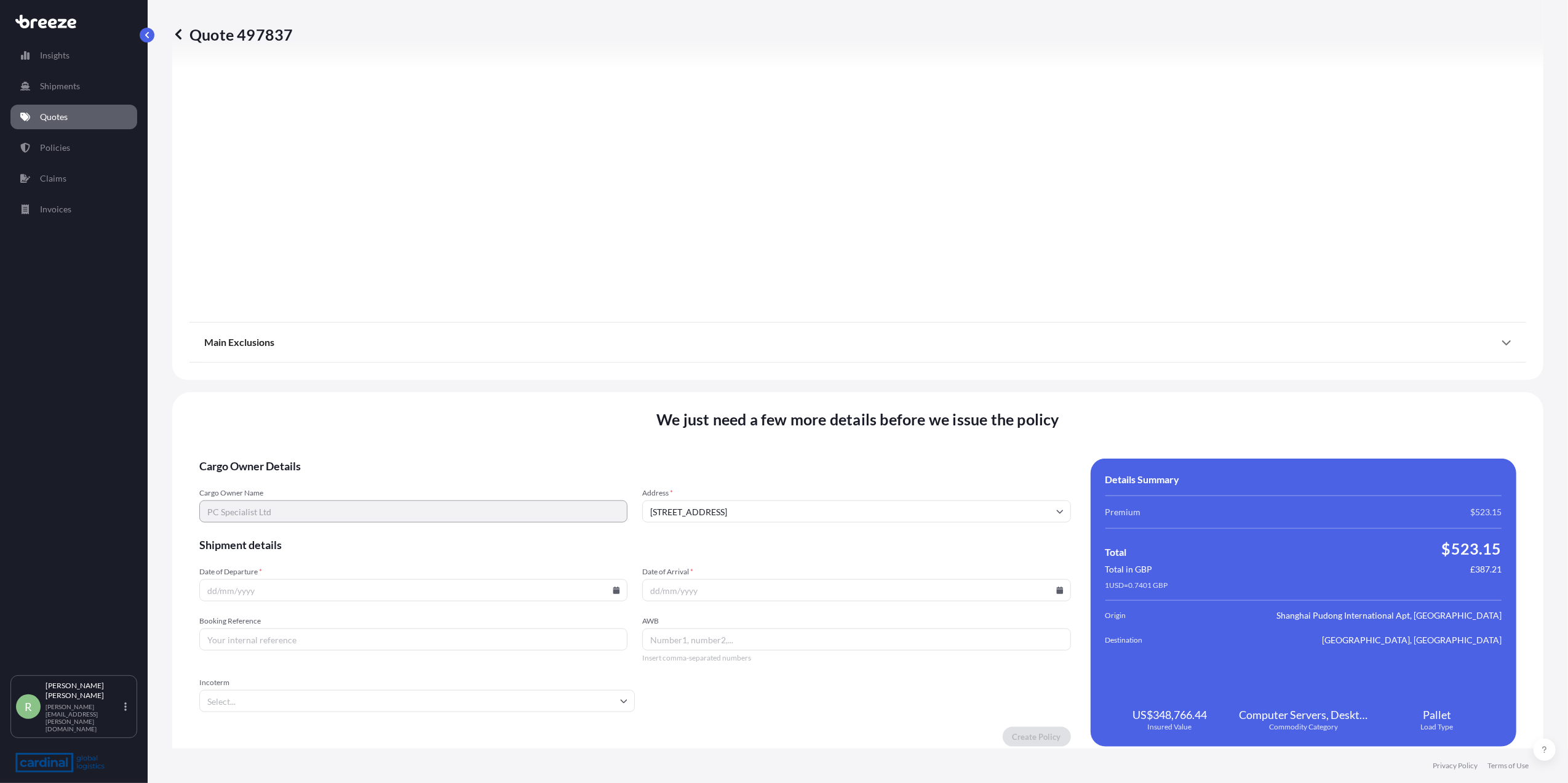
scroll to position [1170, 0]
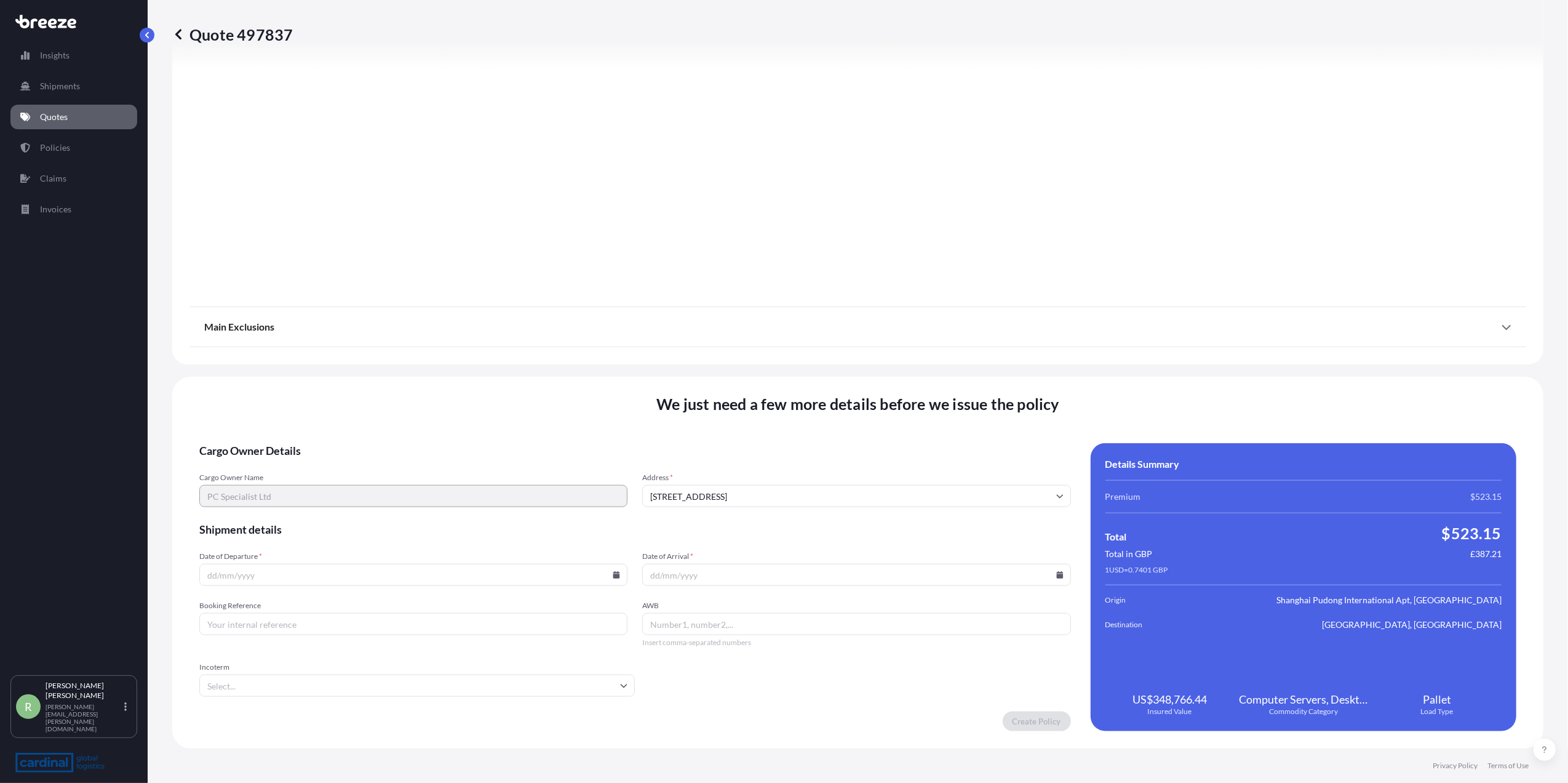
click at [318, 584] on input "Date of Departure *" at bounding box center [413, 575] width 428 height 23
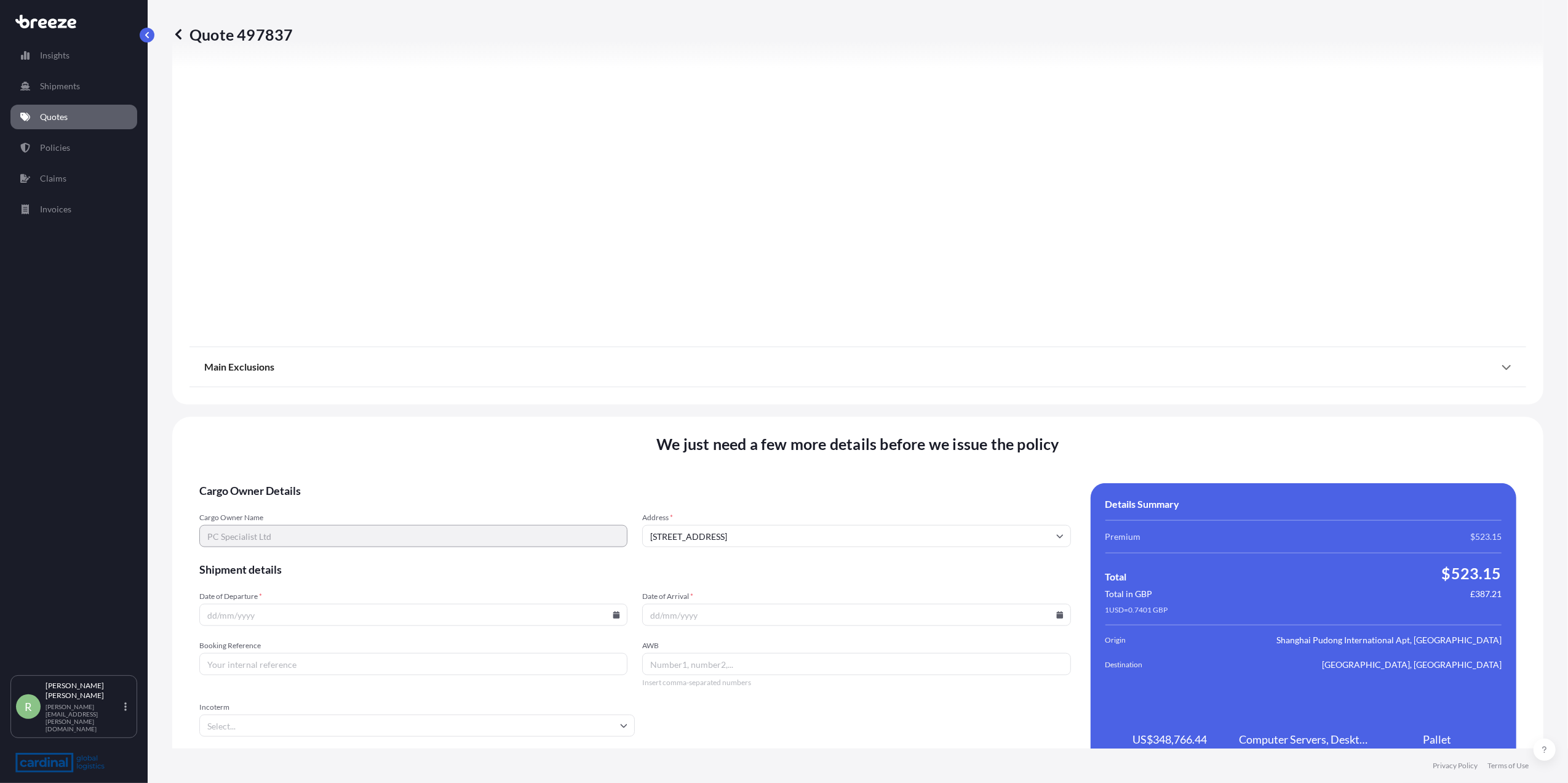
scroll to position [596, 0]
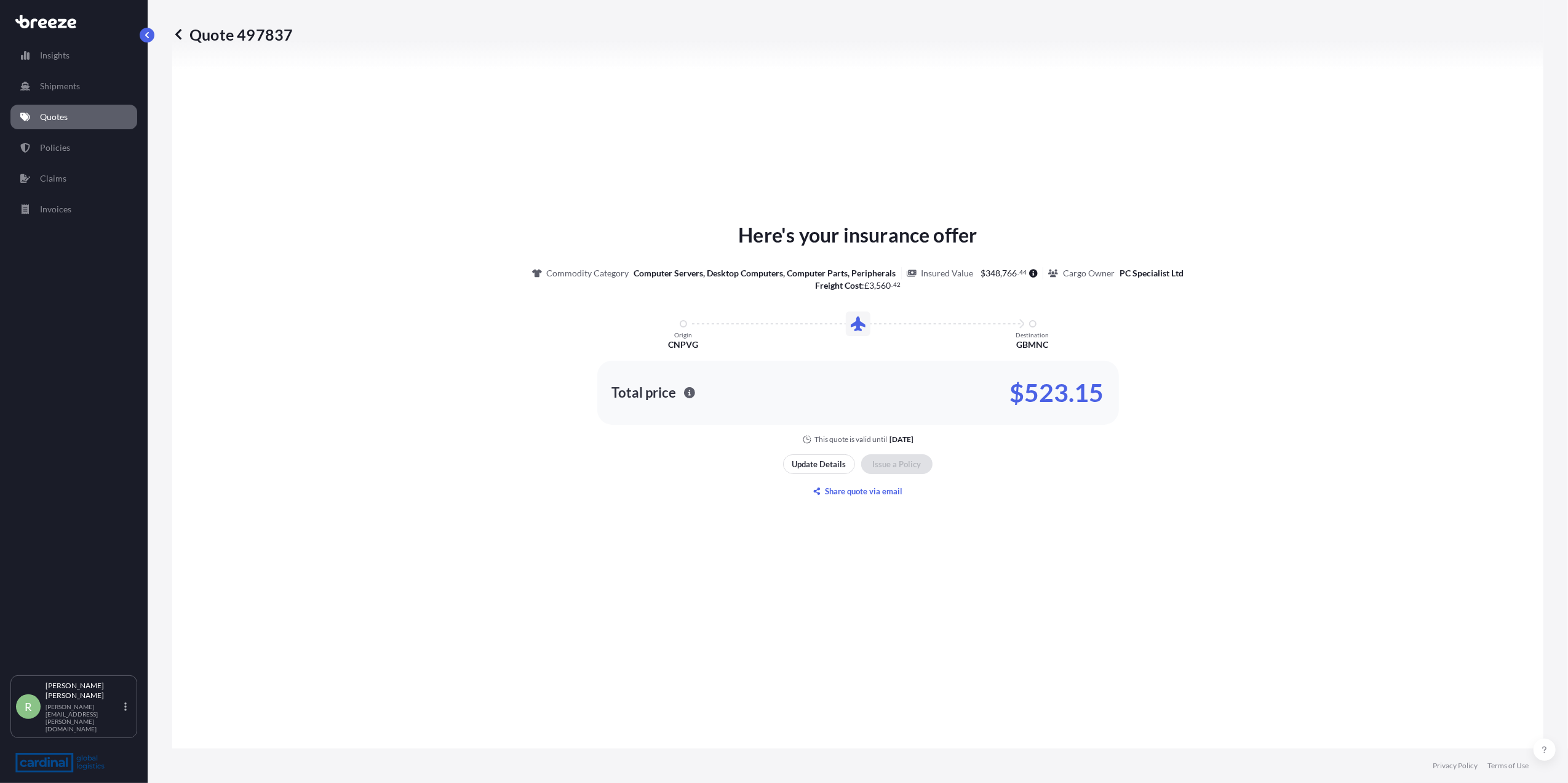
click at [72, 119] on link "Quotes" at bounding box center [74, 116] width 127 height 24
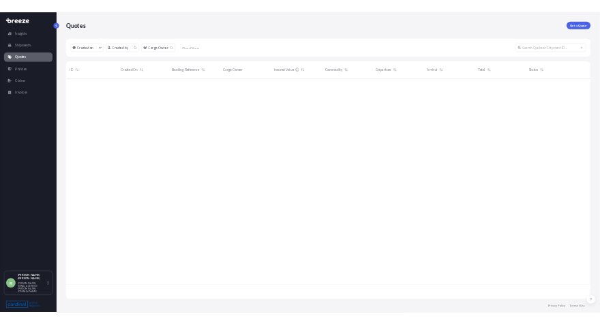
scroll to position [632, 1507]
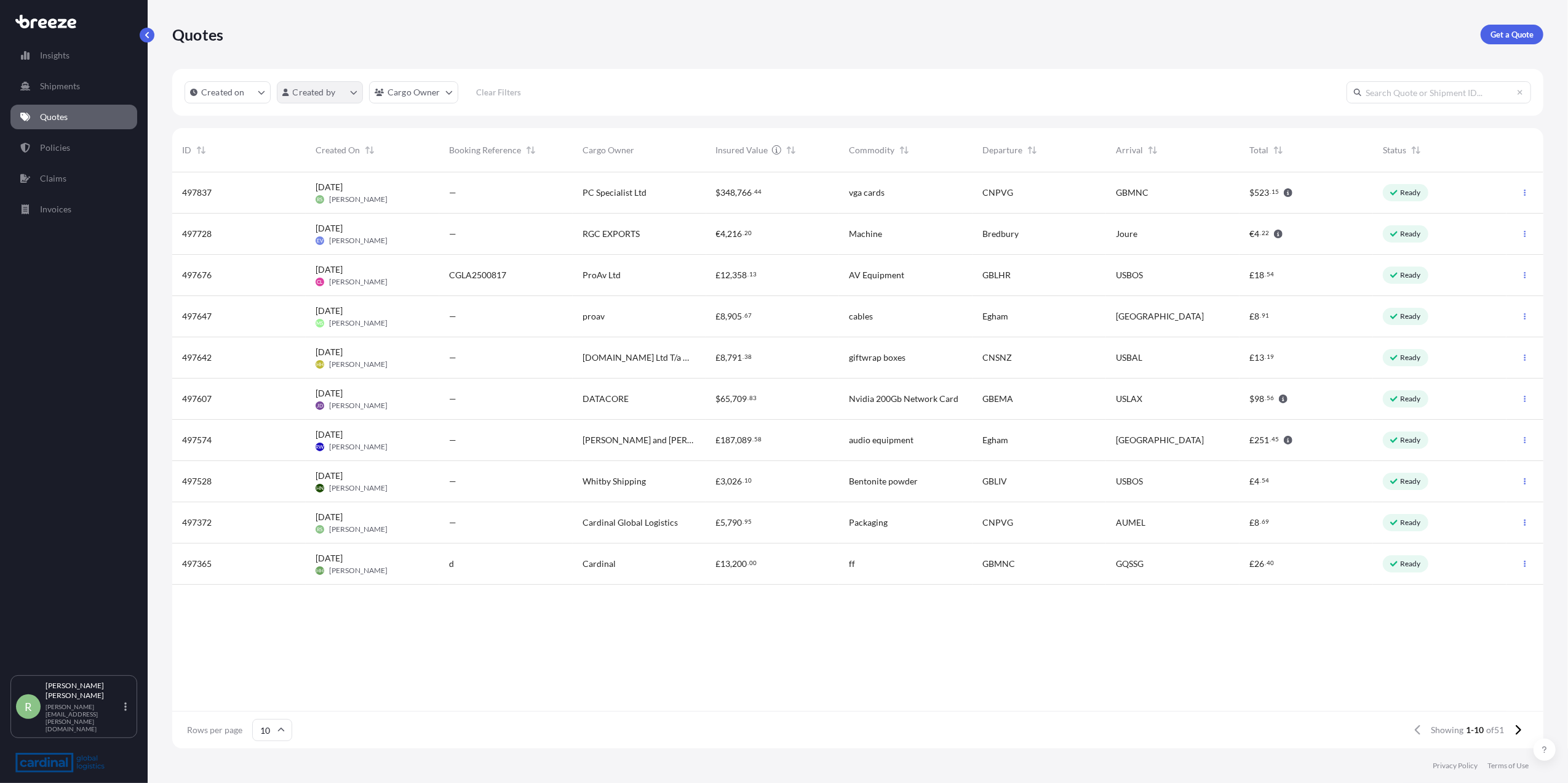
click at [314, 97] on html "Insights Shipments Quotes Policies Claims Invoices R [PERSON_NAME] Stuart [EMAI…" at bounding box center [784, 392] width 1568 height 783
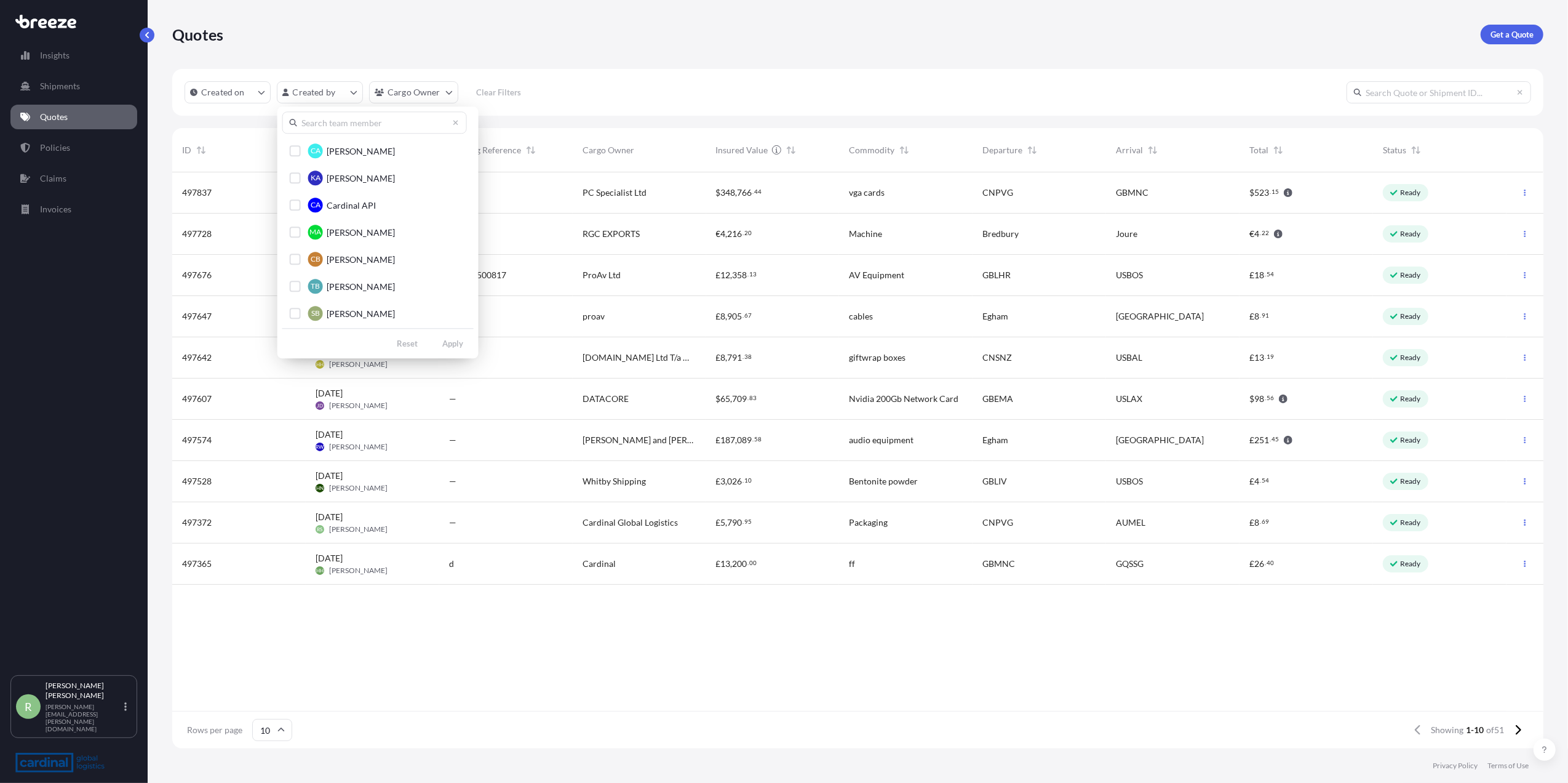
click at [335, 125] on input "text" at bounding box center [374, 122] width 185 height 23
type input "[PERSON_NAME]"
click at [333, 206] on span "[PERSON_NAME]" at bounding box center [361, 206] width 69 height 13
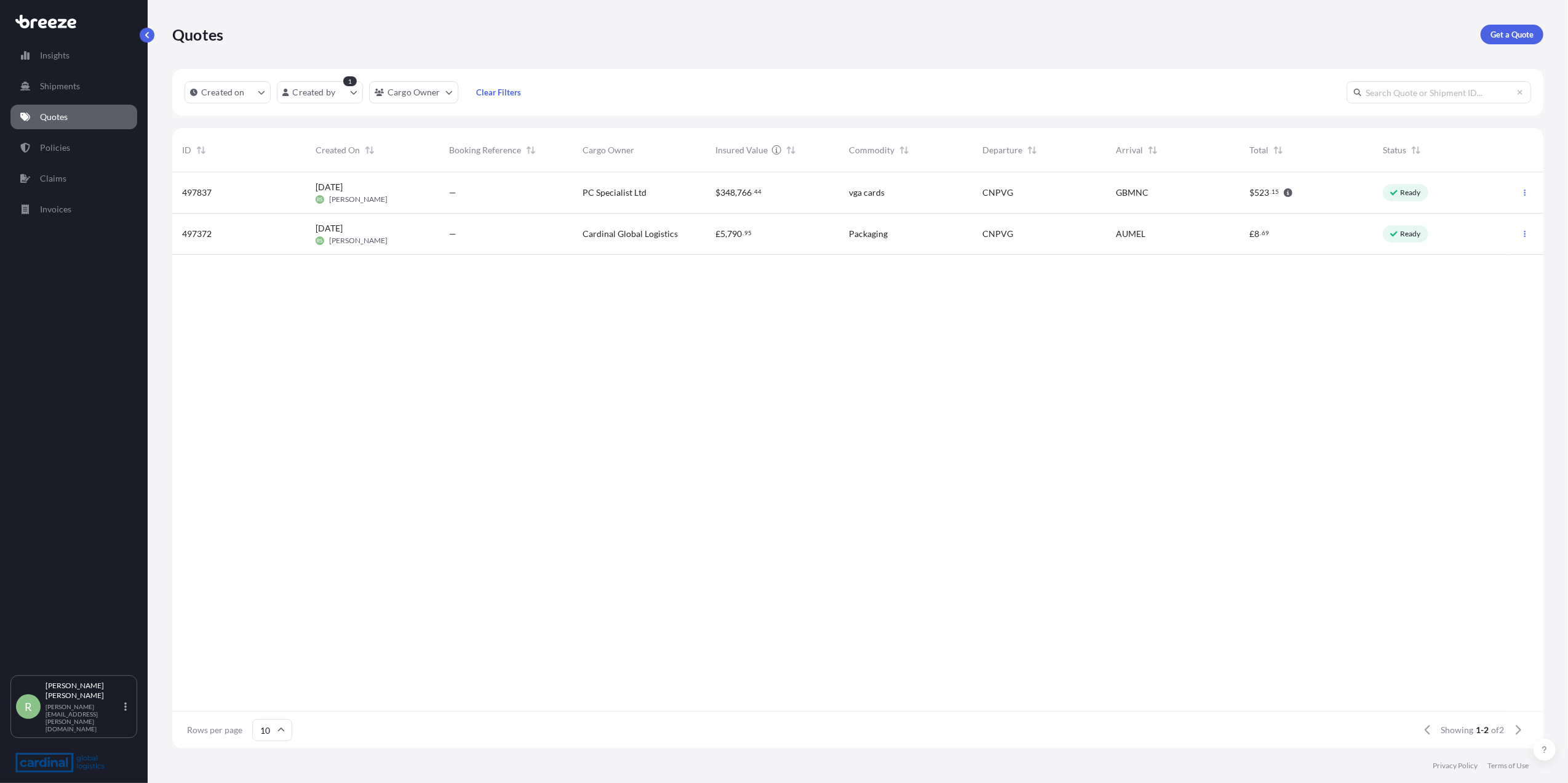
scroll to position [13, 13]
click at [324, 97] on html "Insights Shipments Quotes Policies Claims Invoices R [PERSON_NAME] Stuart [EMAI…" at bounding box center [784, 392] width 1568 height 783
click at [60, 153] on html "Insights Shipments Quotes Policies Claims Invoices R [PERSON_NAME] Stuart [EMAI…" at bounding box center [784, 392] width 1568 height 783
click at [71, 151] on link "Policies" at bounding box center [74, 147] width 127 height 24
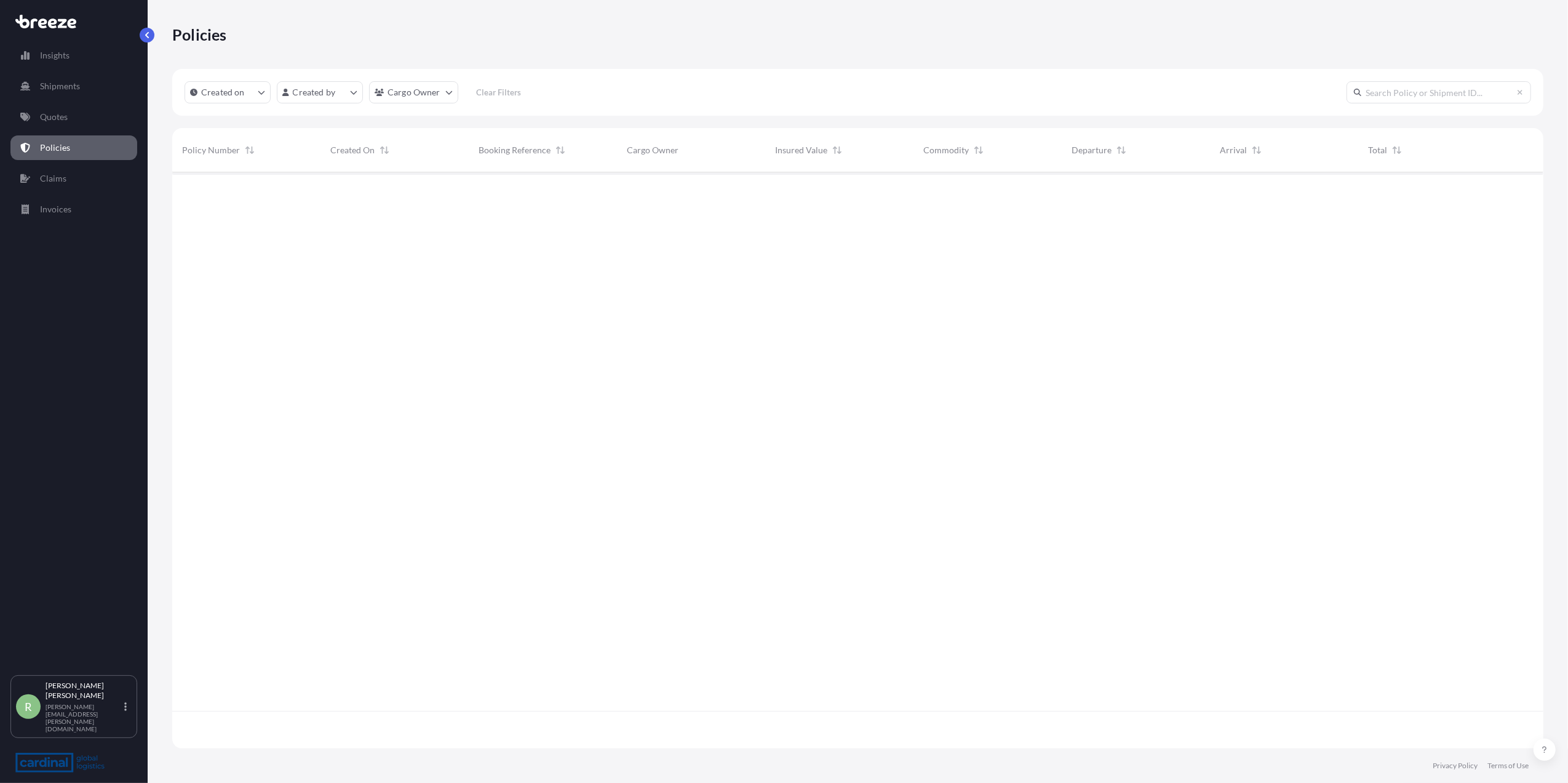
scroll to position [570, 1359]
click at [322, 98] on html "Insights Shipments Quotes Policies Claims Invoices R [PERSON_NAME] Stuart [EMAI…" at bounding box center [784, 392] width 1568 height 783
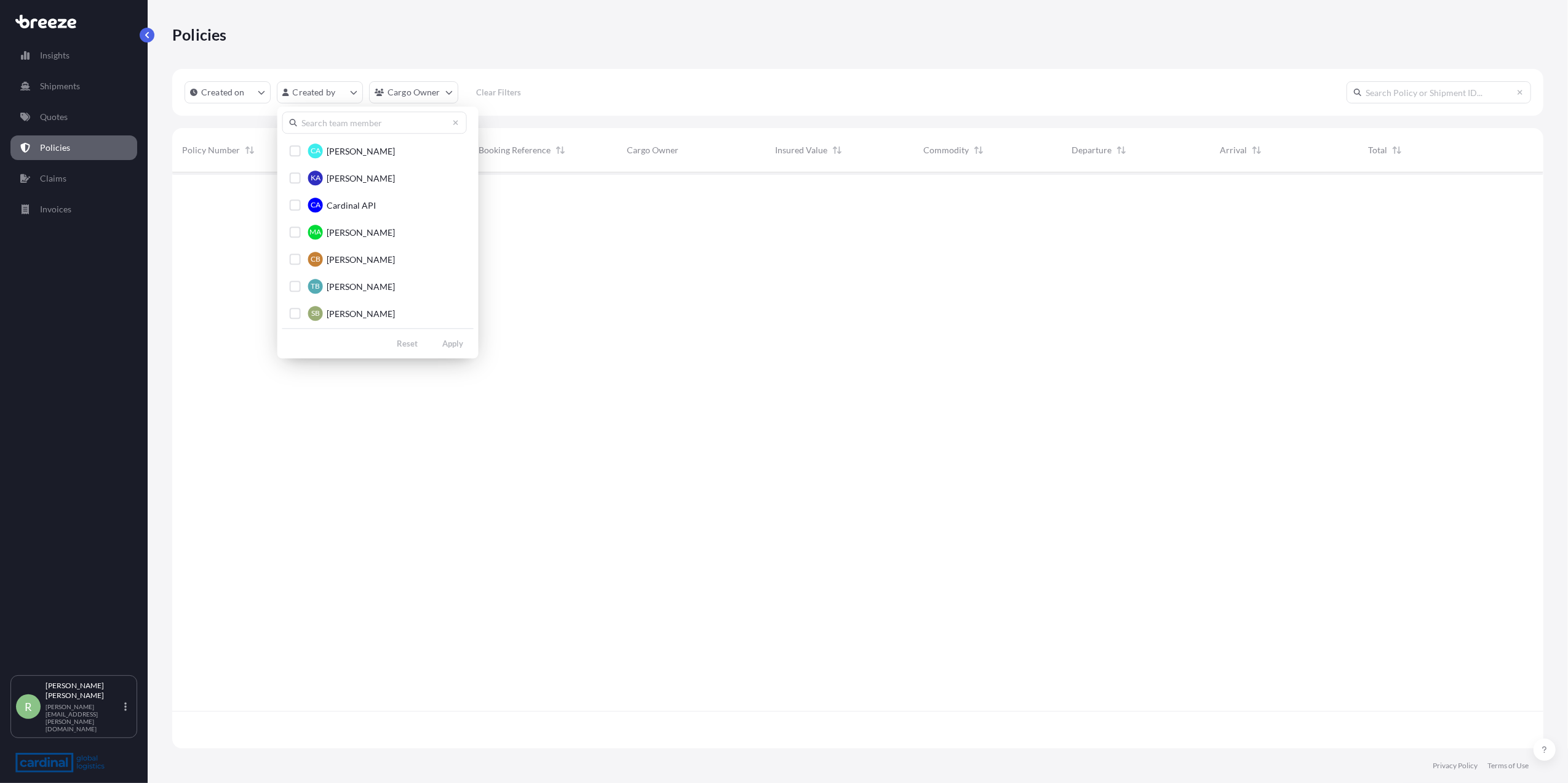
click at [324, 123] on input "text" at bounding box center [374, 122] width 185 height 23
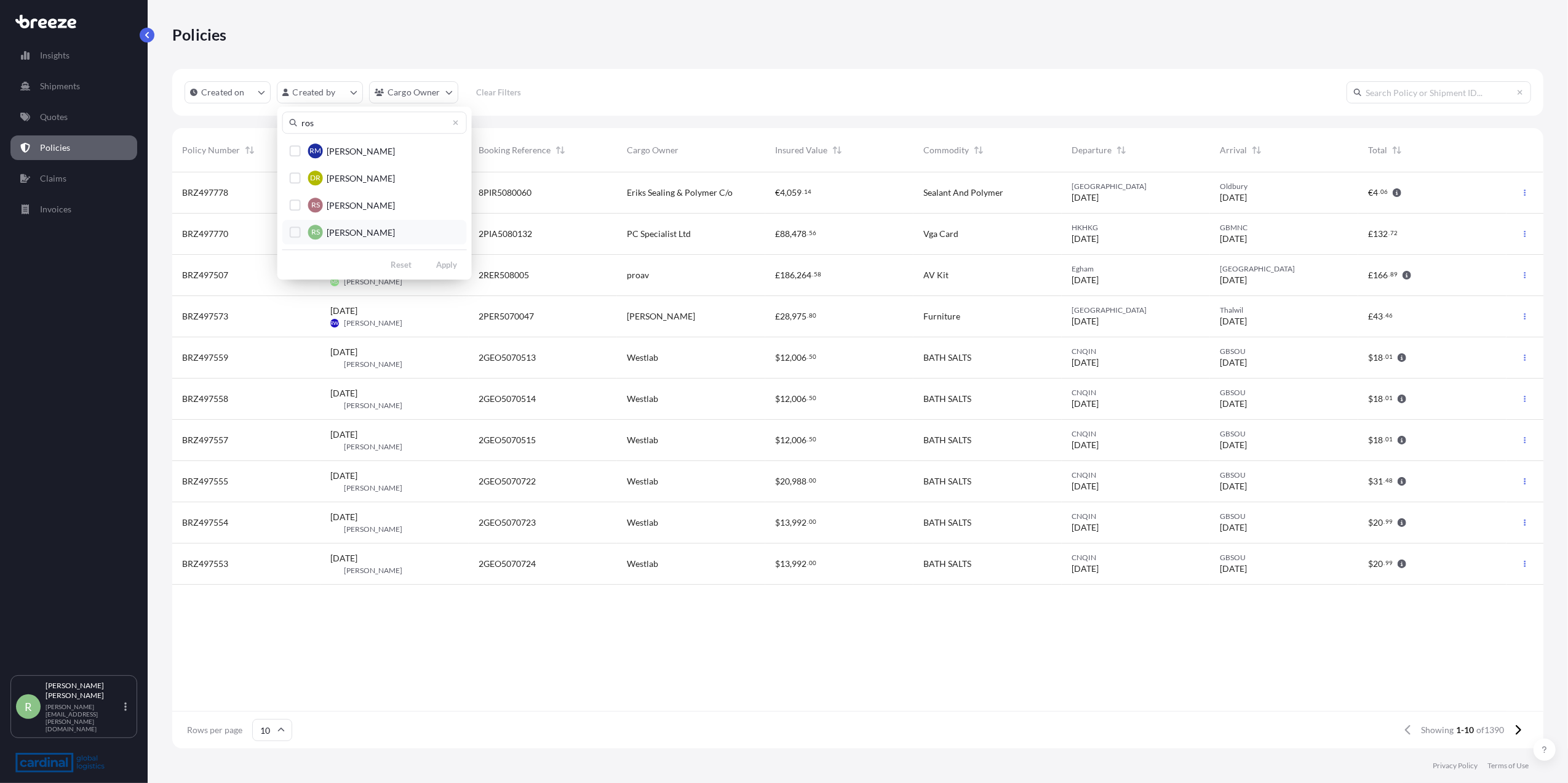
type input "ros"
click at [298, 229] on div "Select Option" at bounding box center [295, 232] width 11 height 11
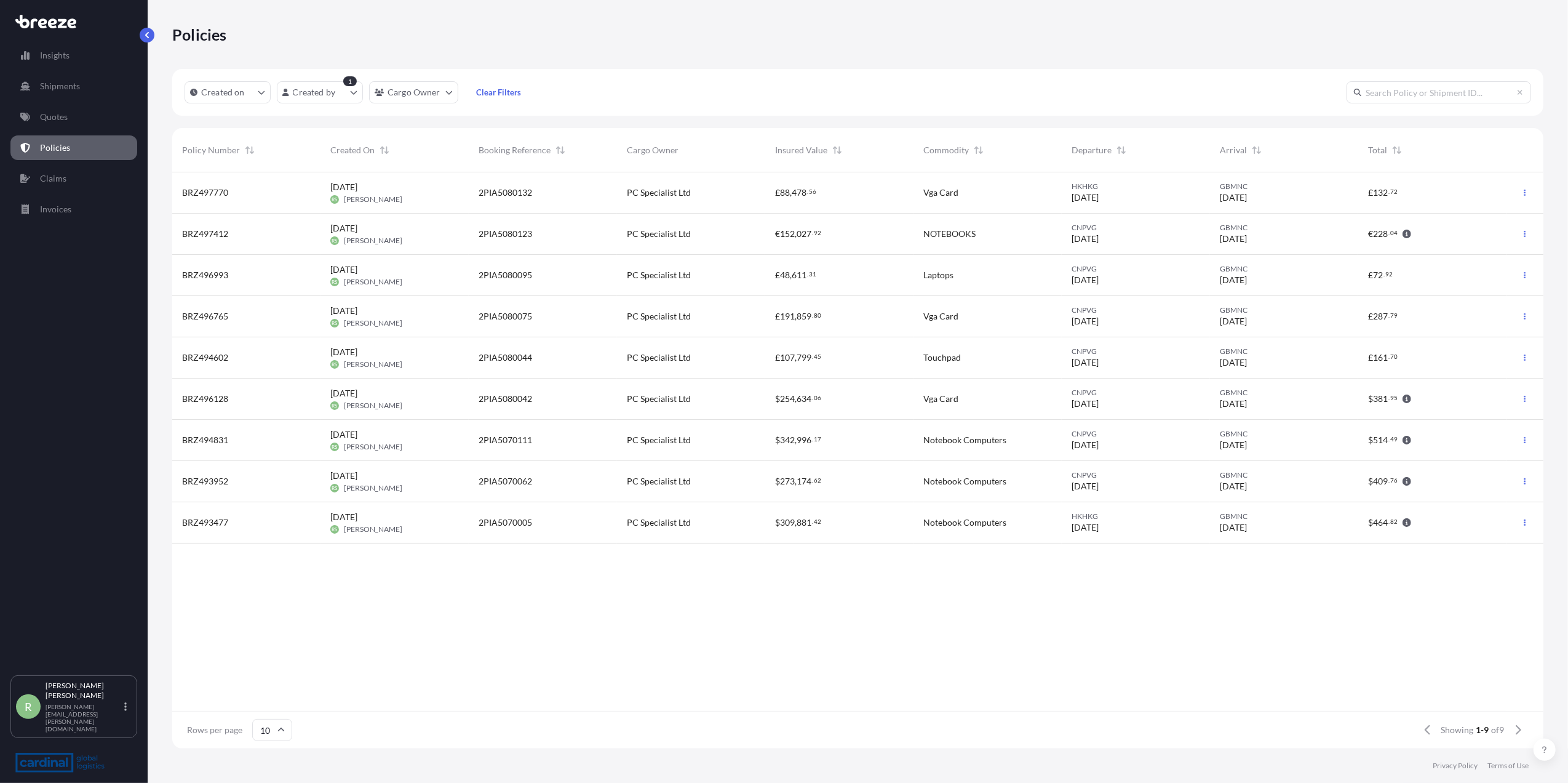
click at [405, 195] on div "[DATE] RS [PERSON_NAME]" at bounding box center [394, 193] width 129 height 23
